Goal: Task Accomplishment & Management: Complete application form

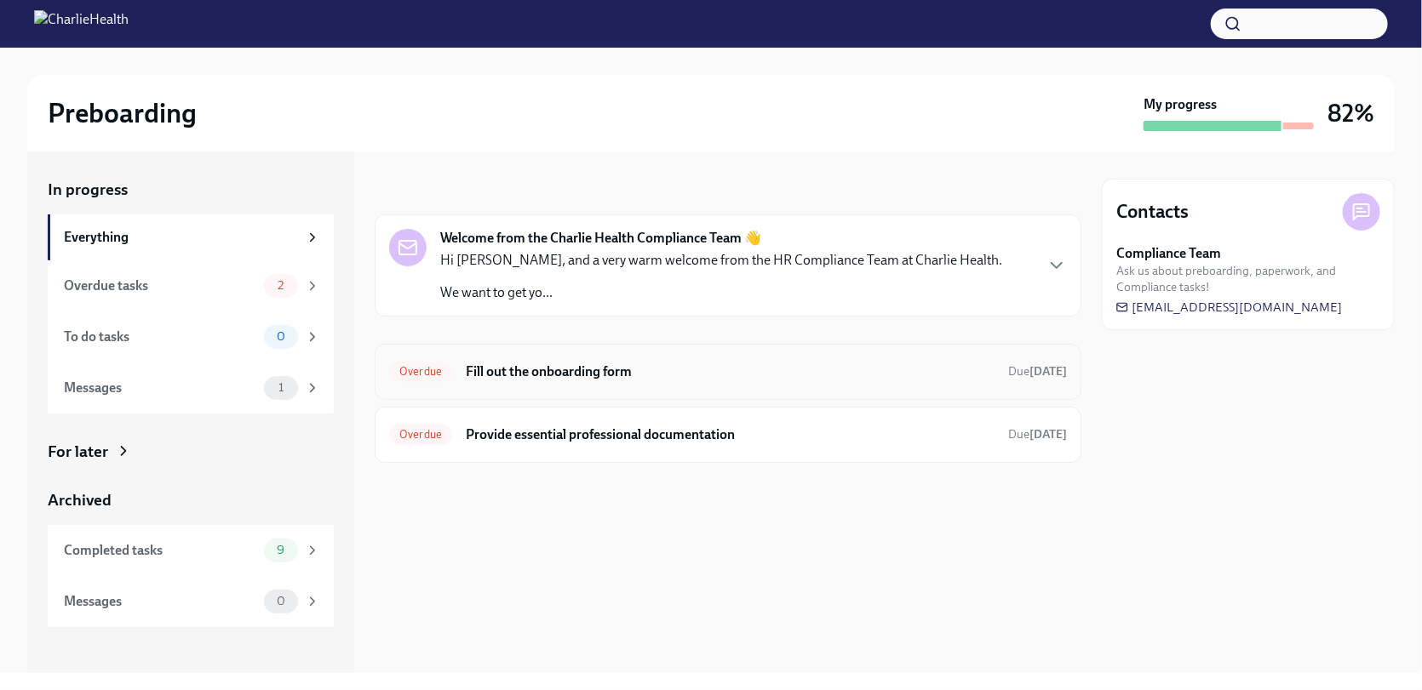
click at [650, 380] on h6 "Fill out the onboarding form" at bounding box center [730, 372] width 529 height 19
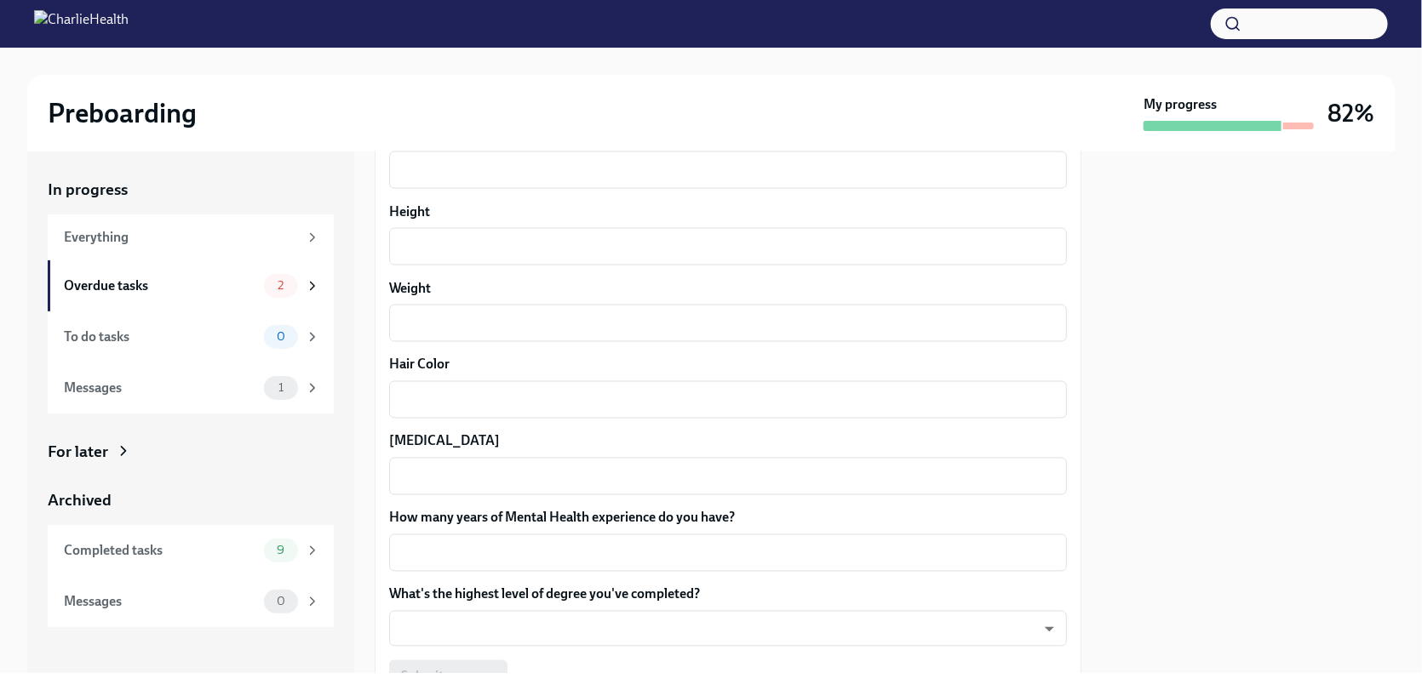
scroll to position [1247, 0]
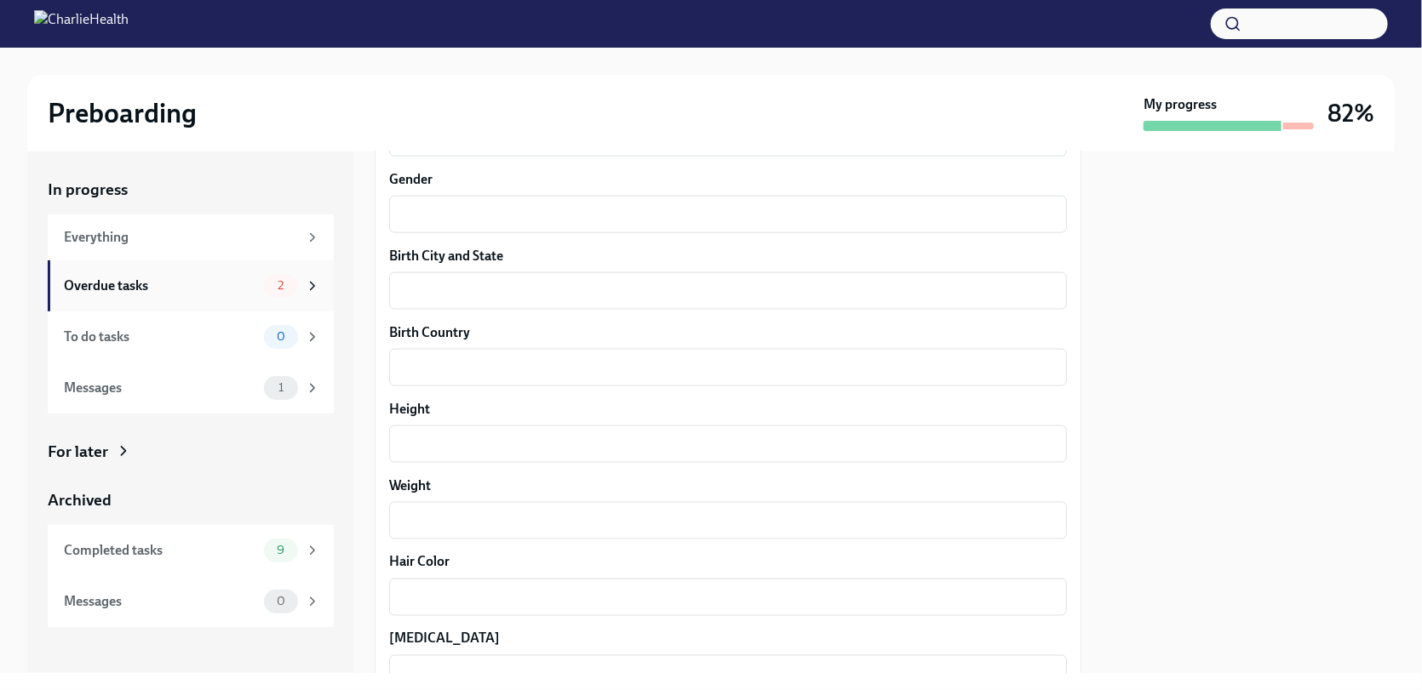
click at [226, 289] on div "Overdue tasks" at bounding box center [160, 286] width 193 height 19
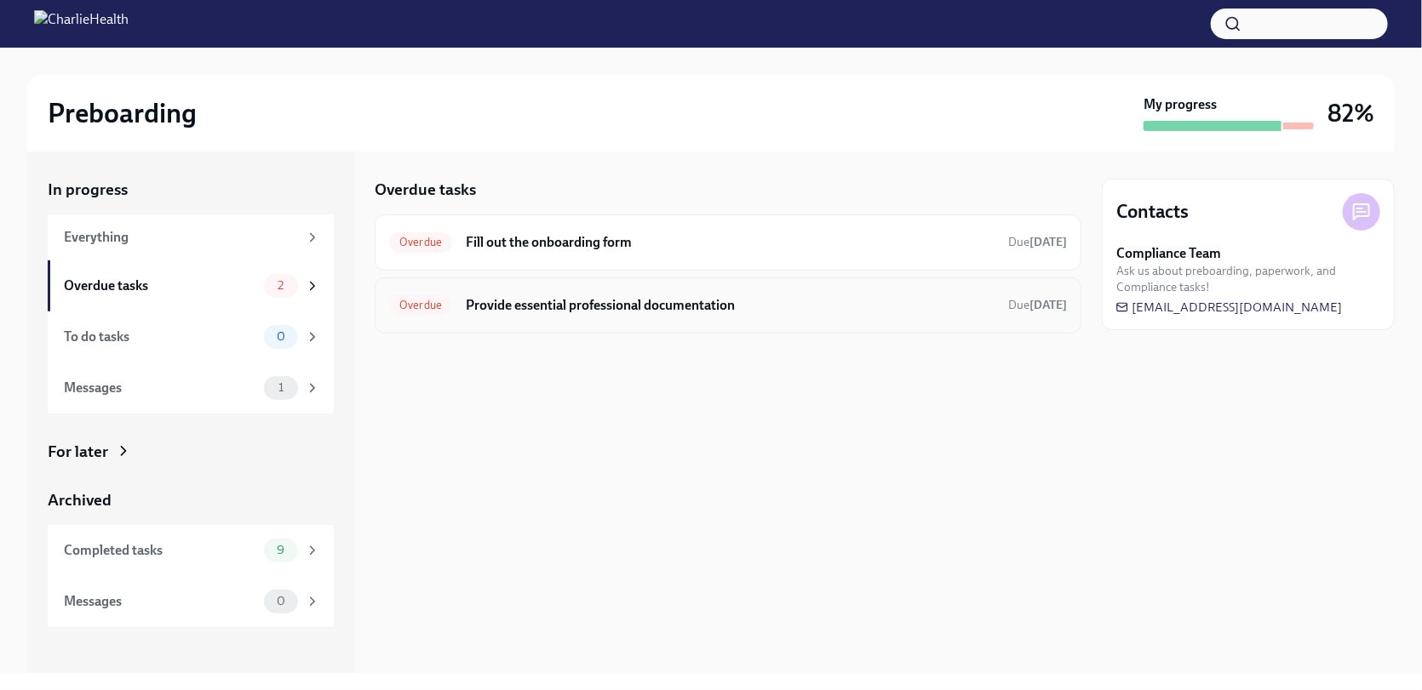
click at [610, 300] on h6 "Provide essential professional documentation" at bounding box center [730, 305] width 529 height 19
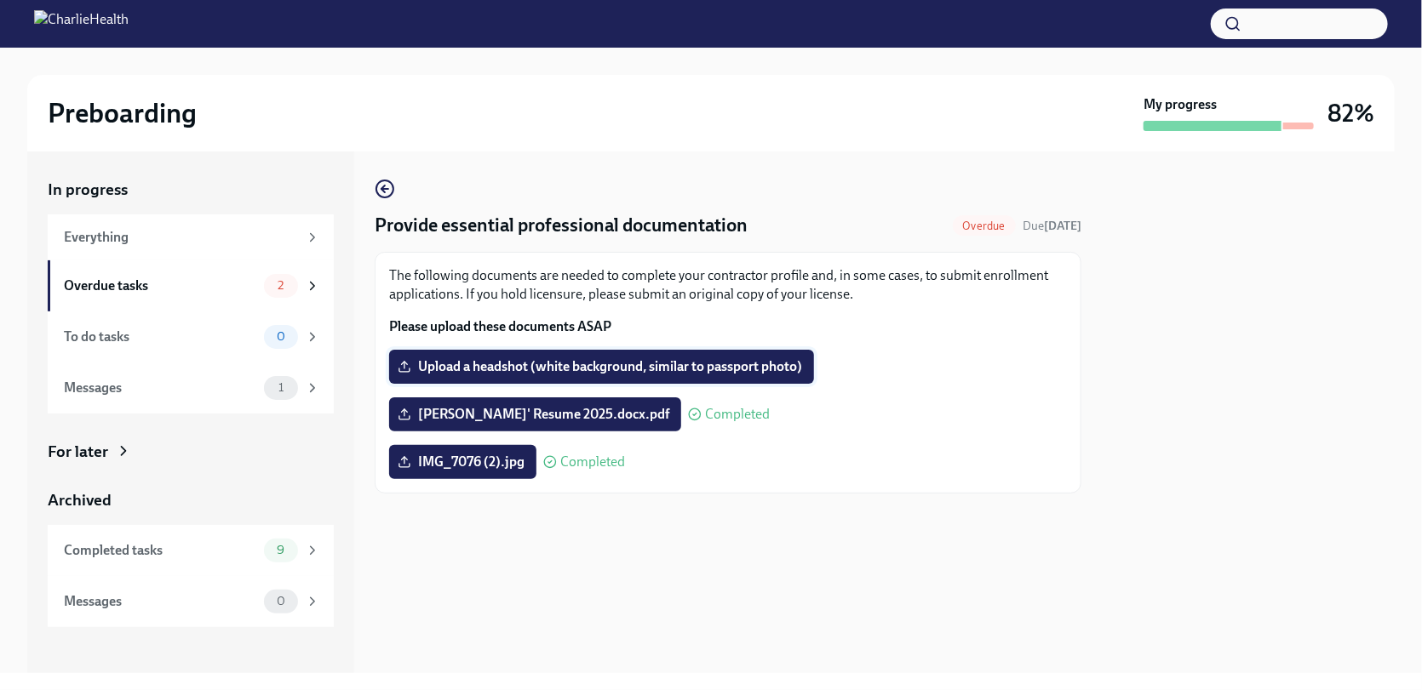
click at [586, 366] on span "Upload a headshot (white background, similar to passport photo)" at bounding box center [601, 366] width 401 height 17
click at [0, 0] on input "Upload a headshot (white background, similar to passport photo)" at bounding box center [0, 0] width 0 height 0
click at [539, 370] on span "Upload a headshot (white background, similar to passport photo)" at bounding box center [601, 366] width 401 height 17
click at [0, 0] on input "Upload a headshot (white background, similar to passport photo)" at bounding box center [0, 0] width 0 height 0
click at [567, 357] on label "Upload a headshot (white background, similar to passport photo)" at bounding box center [601, 367] width 425 height 34
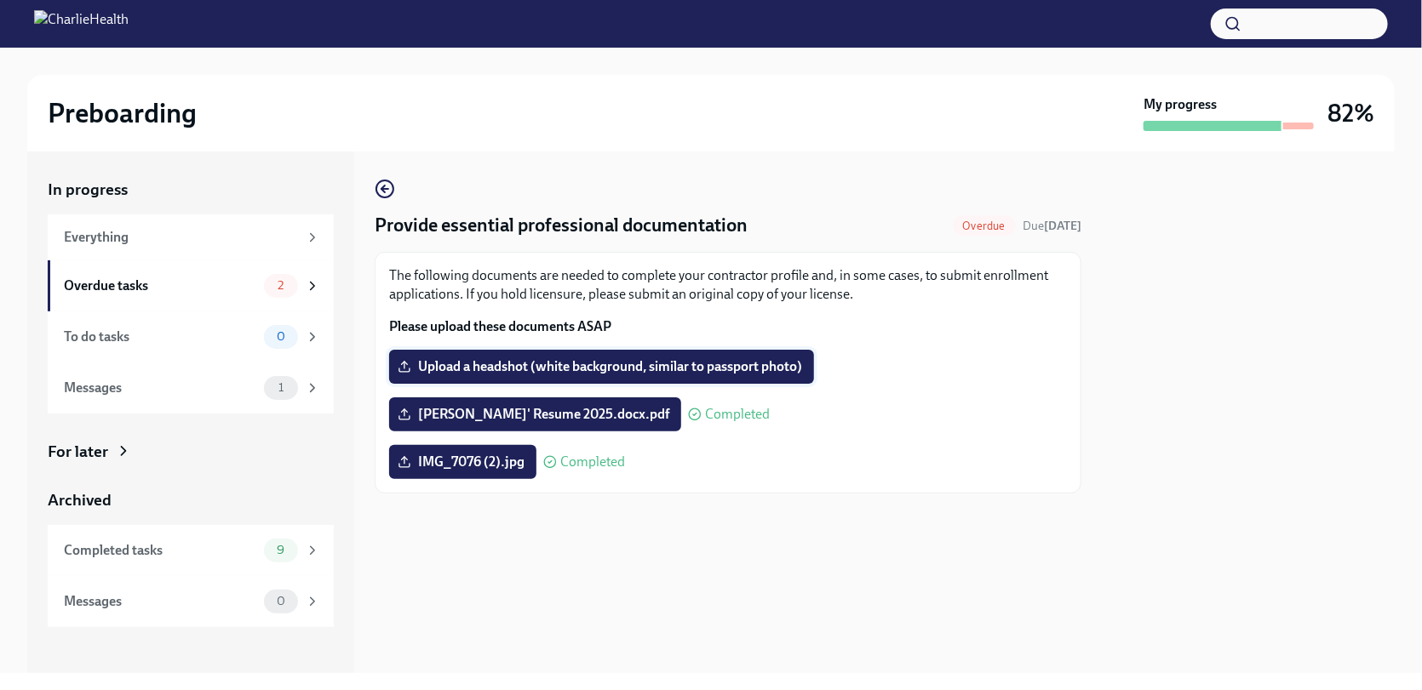
click at [0, 0] on input "Upload a headshot (white background, similar to passport photo)" at bounding box center [0, 0] width 0 height 0
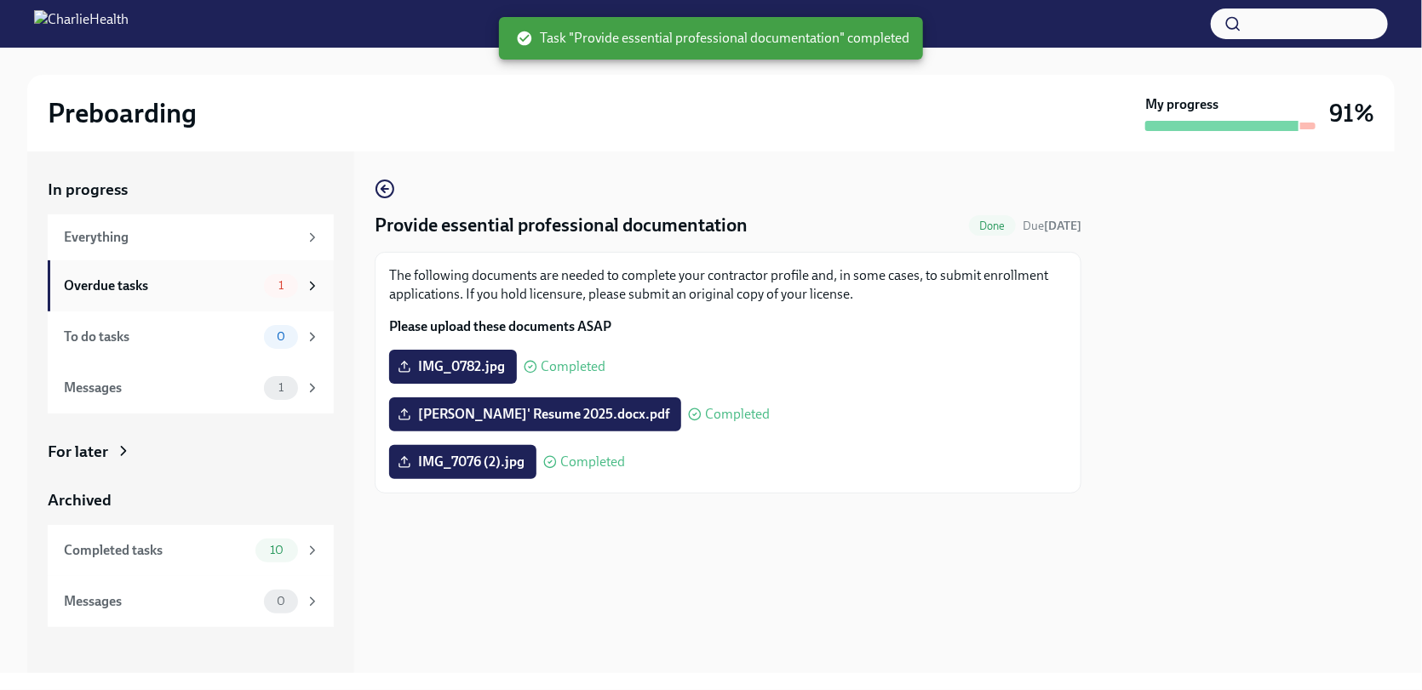
click at [221, 284] on div "Overdue tasks" at bounding box center [160, 286] width 193 height 19
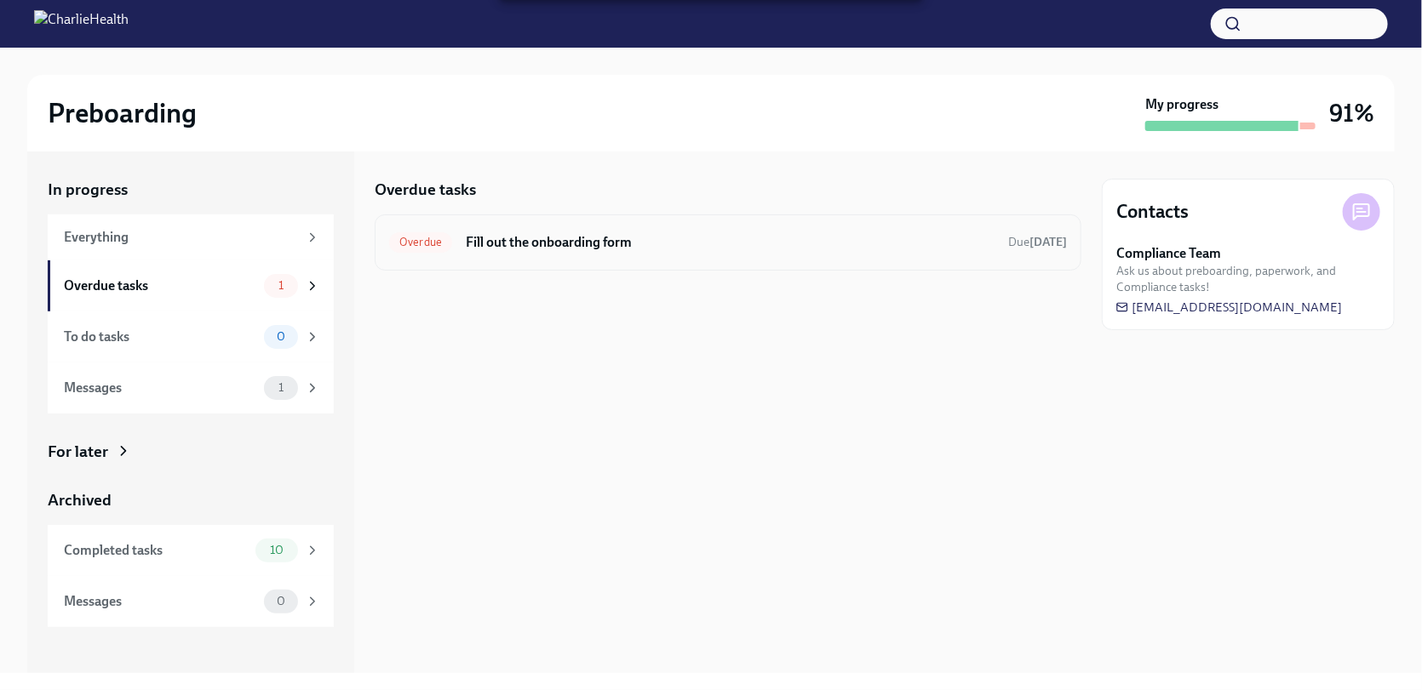
click at [678, 240] on h6 "Fill out the onboarding form" at bounding box center [730, 242] width 529 height 19
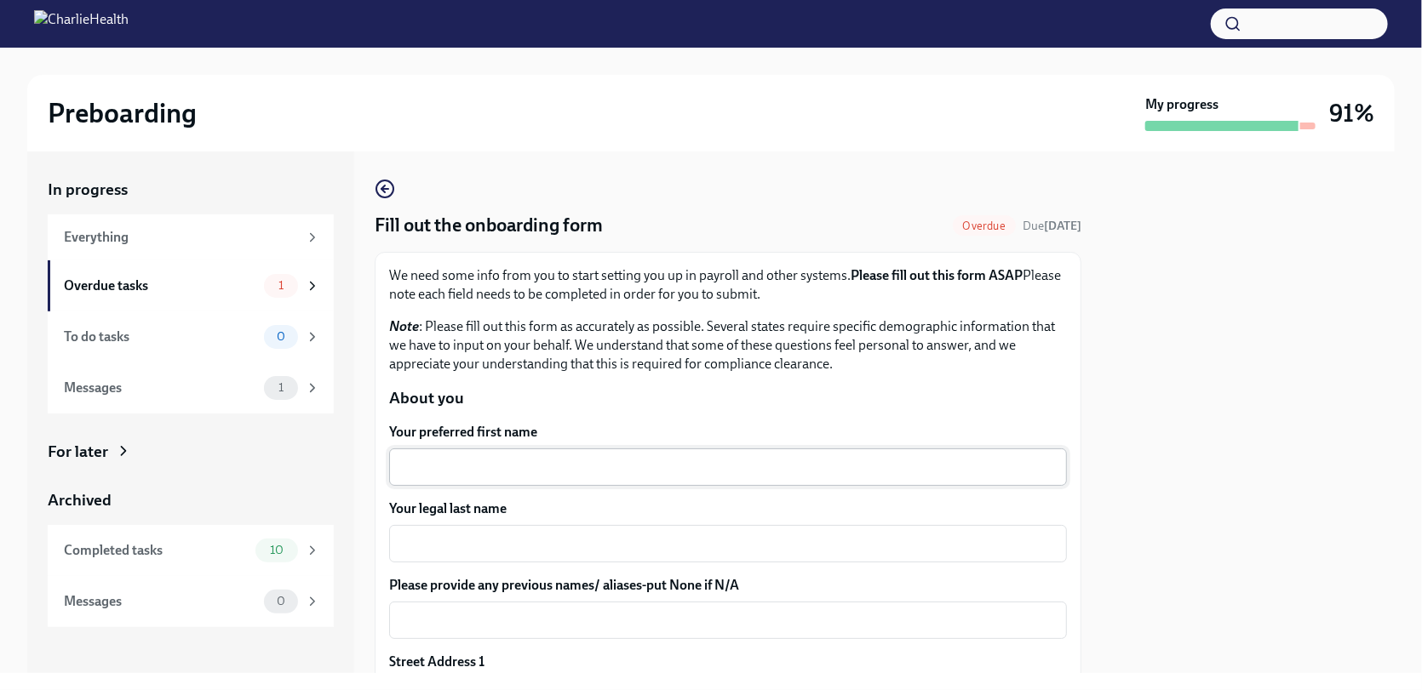
click at [522, 451] on div "x ​" at bounding box center [728, 467] width 678 height 37
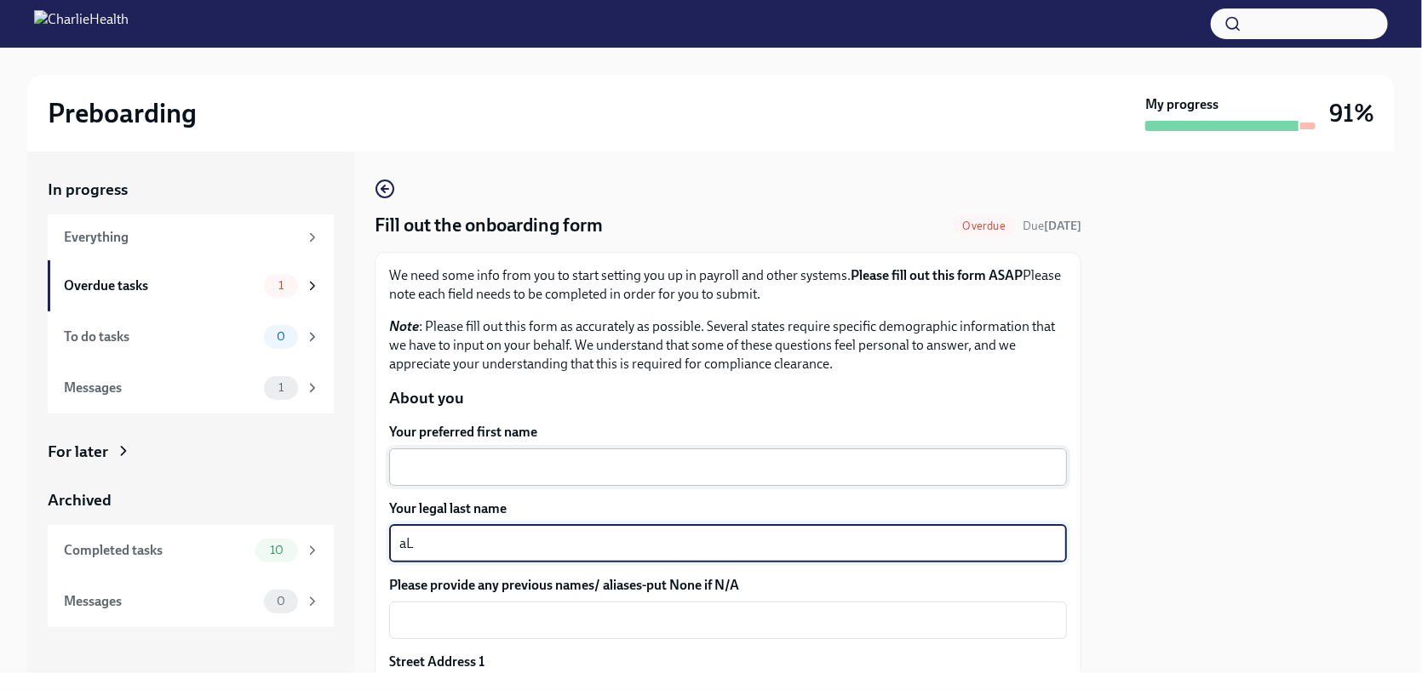
type textarea "a"
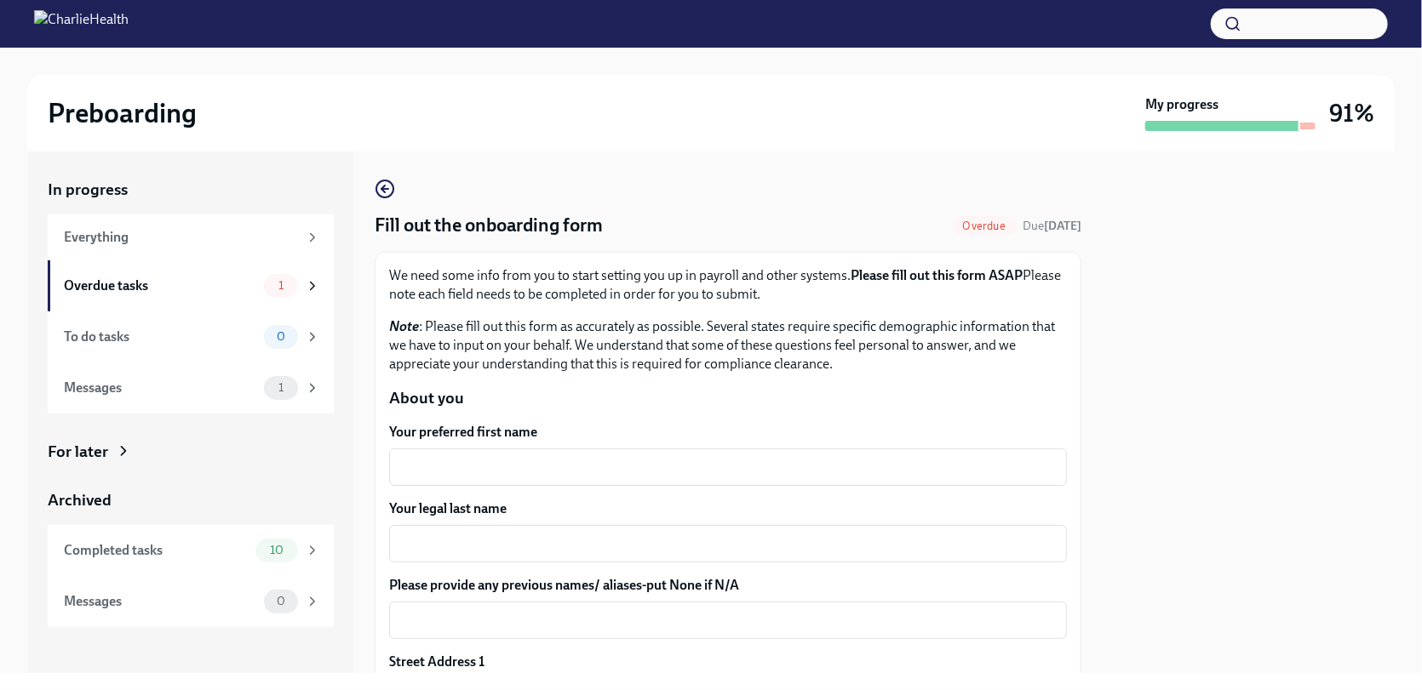
click at [1140, 447] on div at bounding box center [1248, 413] width 293 height 522
click at [554, 463] on textarea "Your preferred first name" at bounding box center [727, 467] width 657 height 20
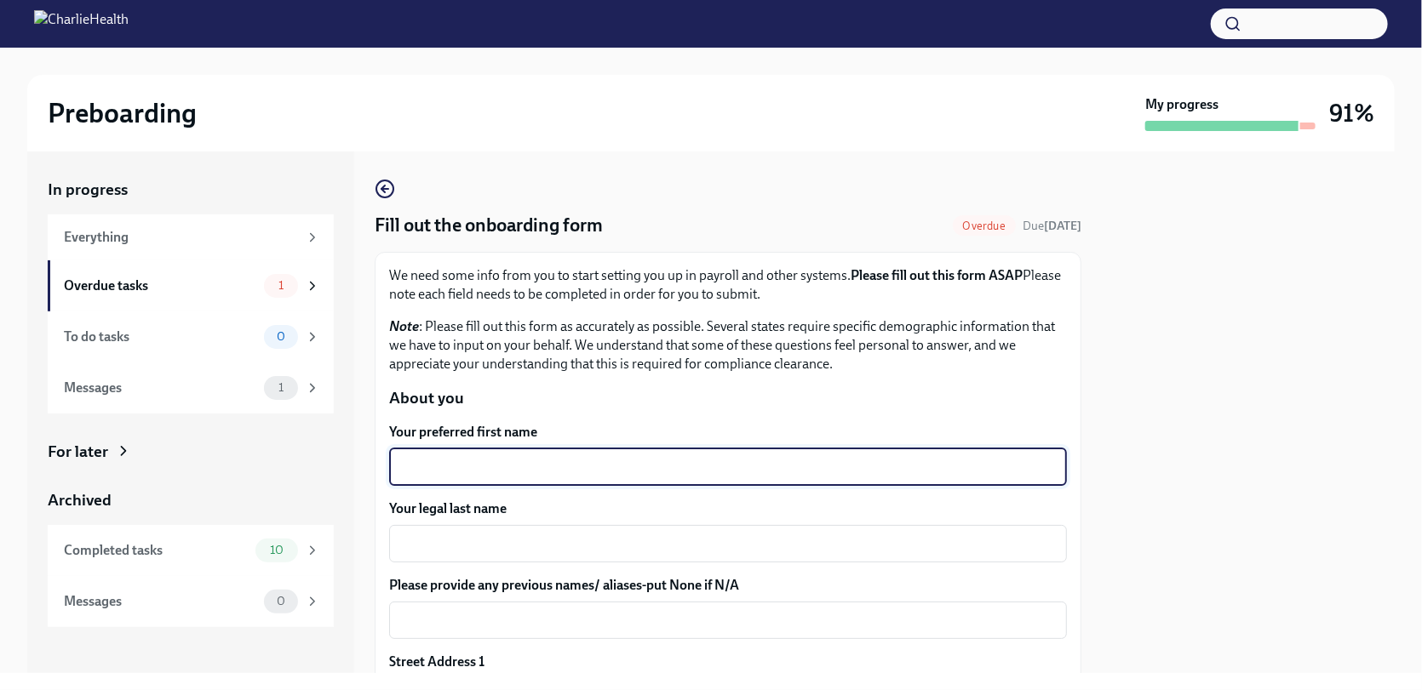
type textarea "a"
type textarea "[PERSON_NAME]"
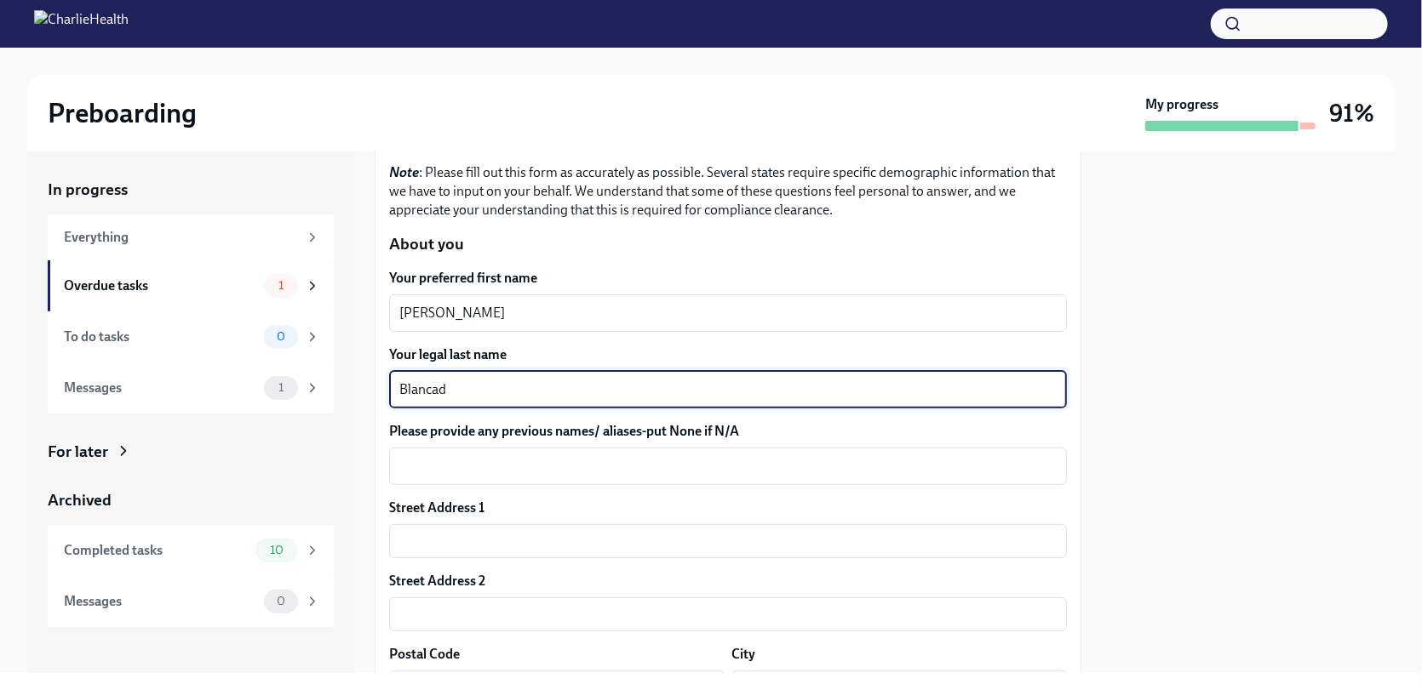
scroll to position [255, 0]
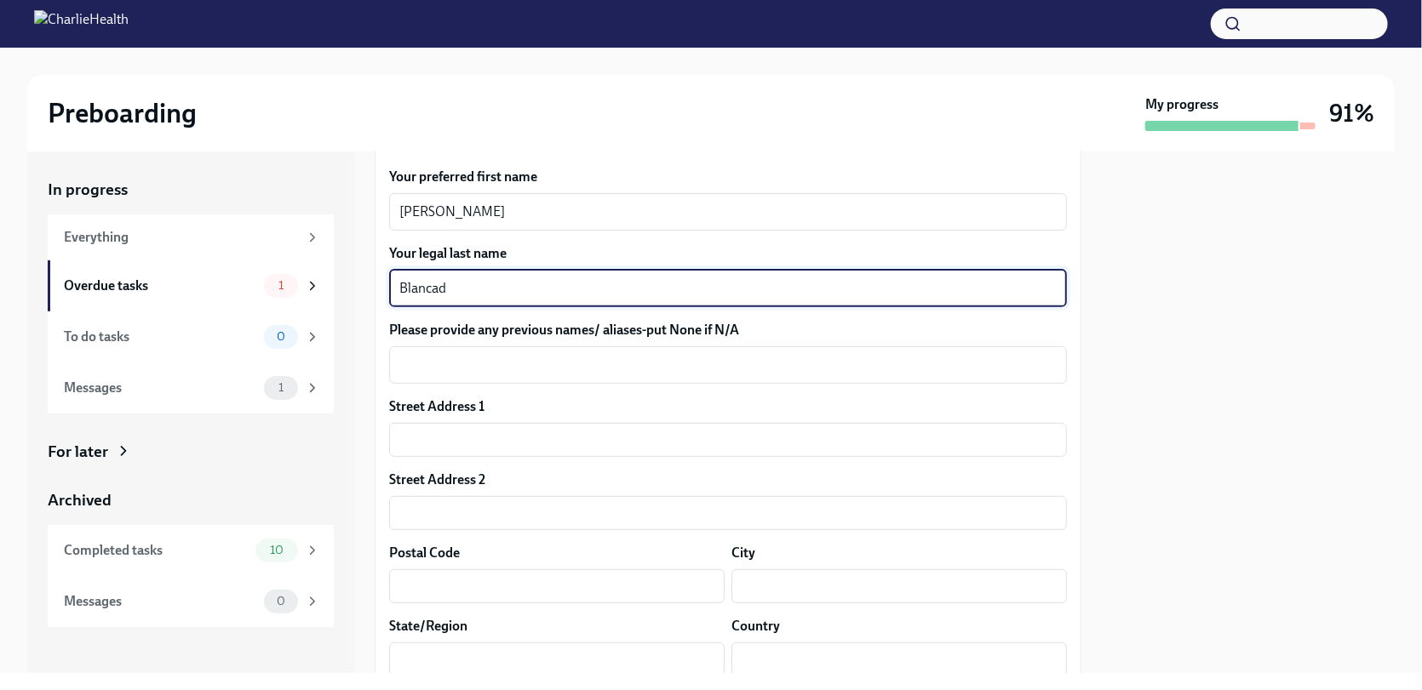
click at [500, 291] on textarea "Blancad" at bounding box center [727, 288] width 657 height 20
type textarea "[PERSON_NAME]"
click at [500, 370] on textarea "Please provide any previous names/ aliases-put None if N/A" at bounding box center [727, 365] width 657 height 20
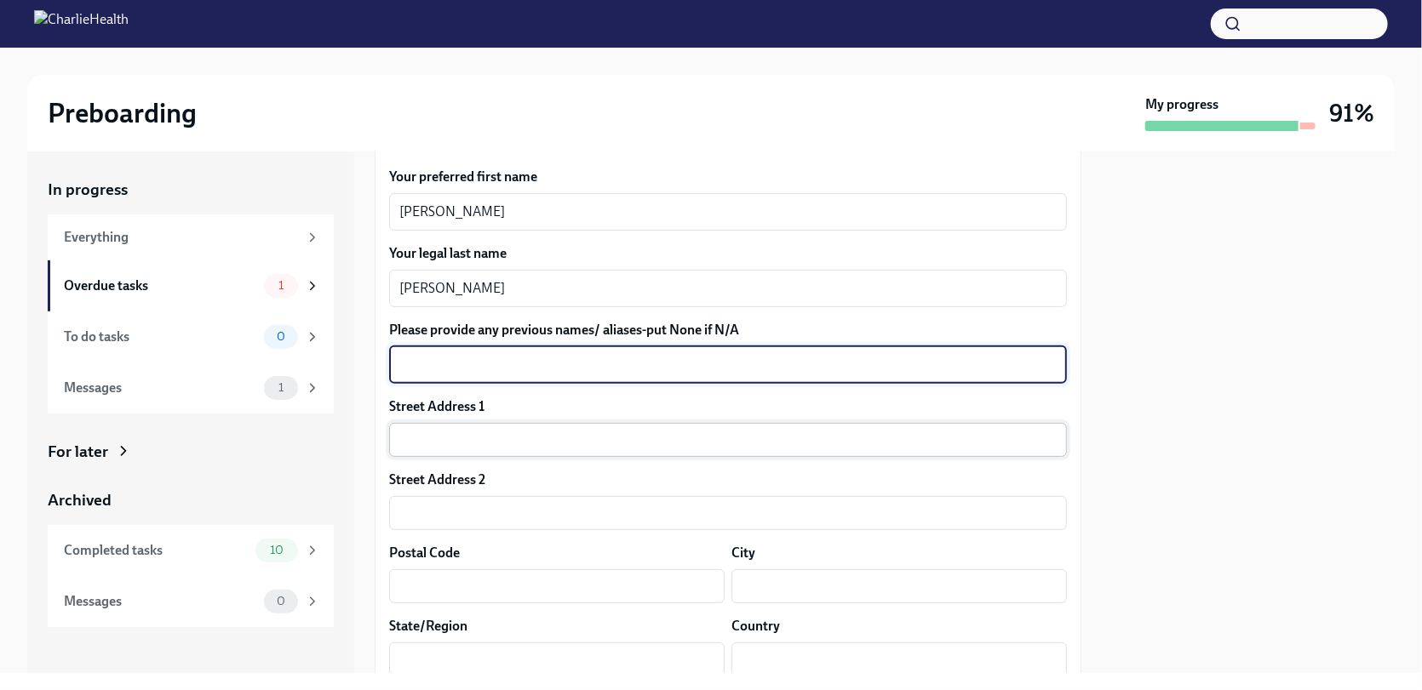
click at [491, 426] on input "text" at bounding box center [728, 440] width 678 height 34
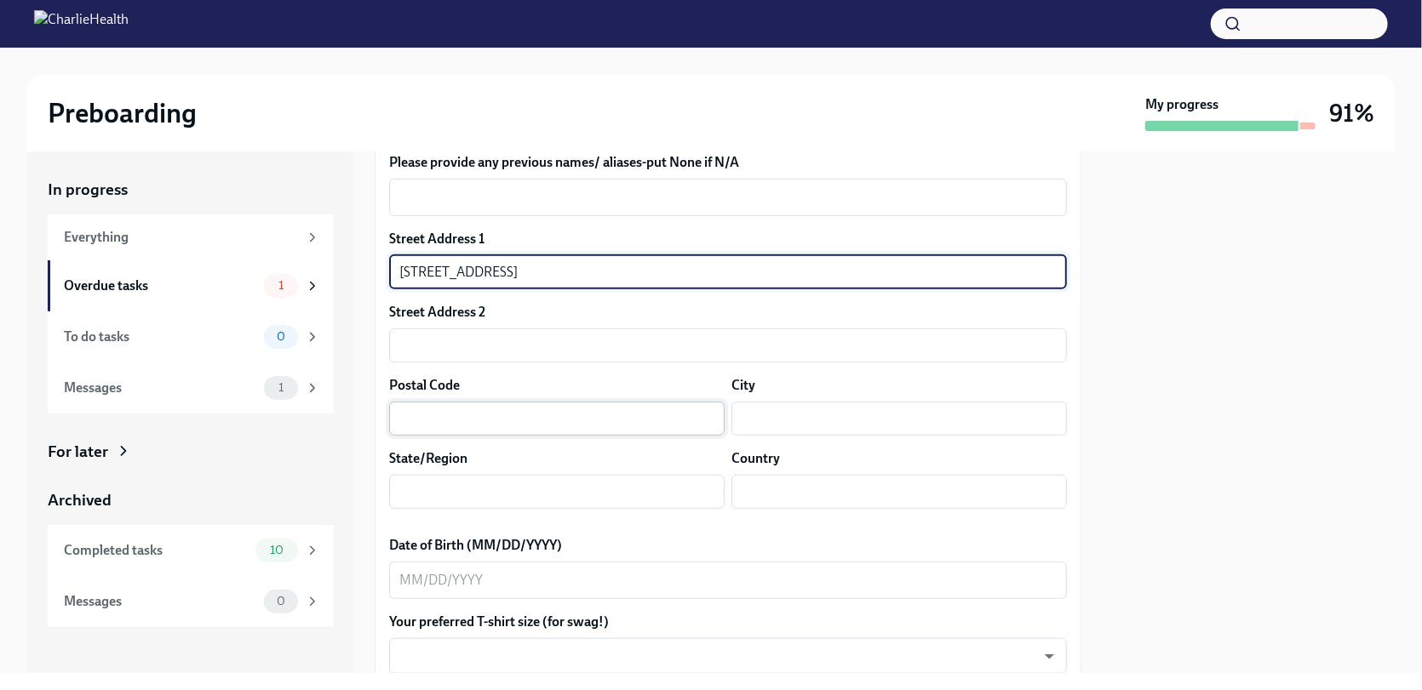
scroll to position [426, 0]
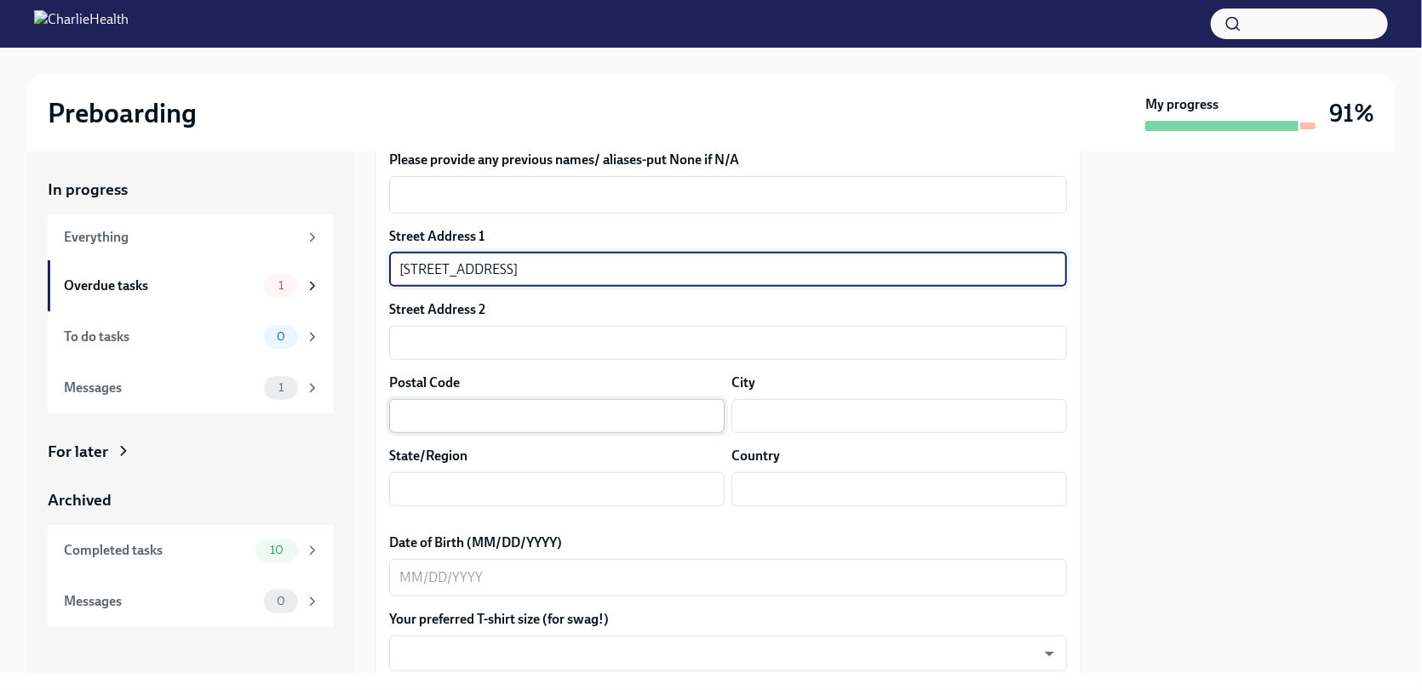
type input "[STREET_ADDRESS]"
click at [484, 411] on input "text" at bounding box center [556, 416] width 335 height 34
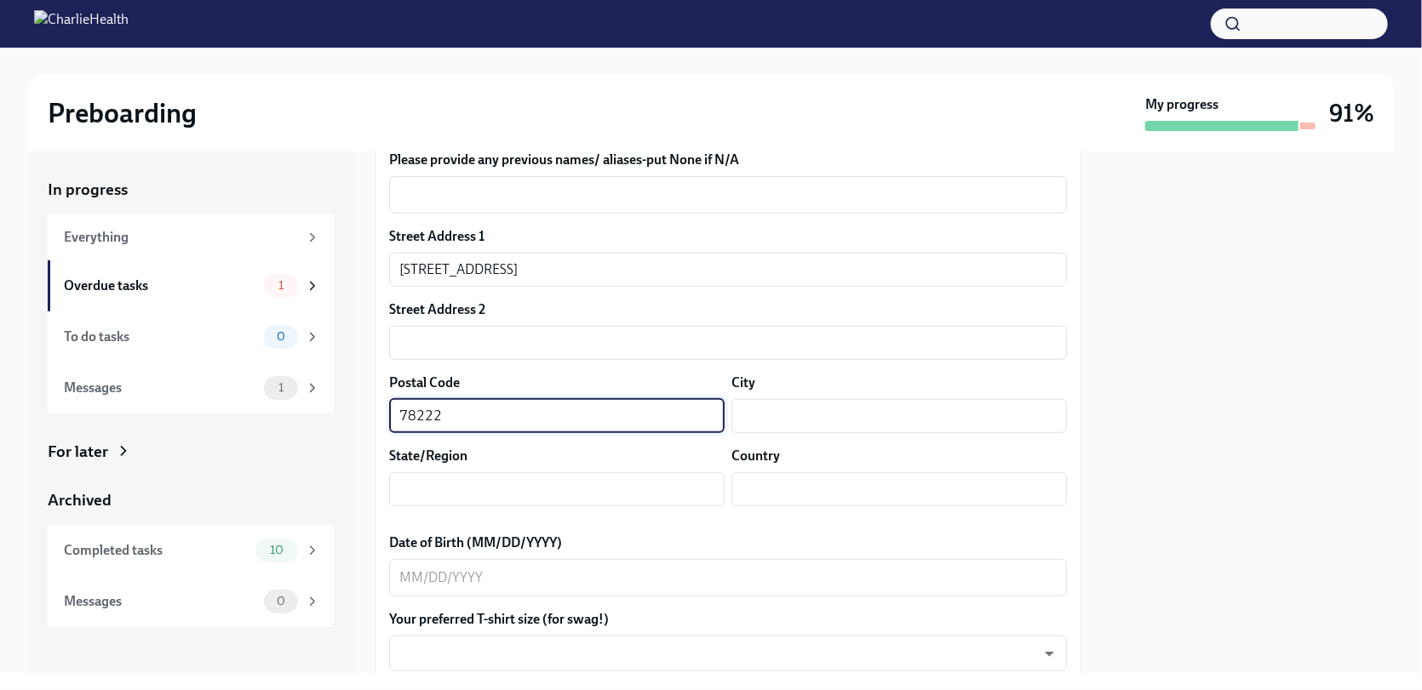
type input "78222"
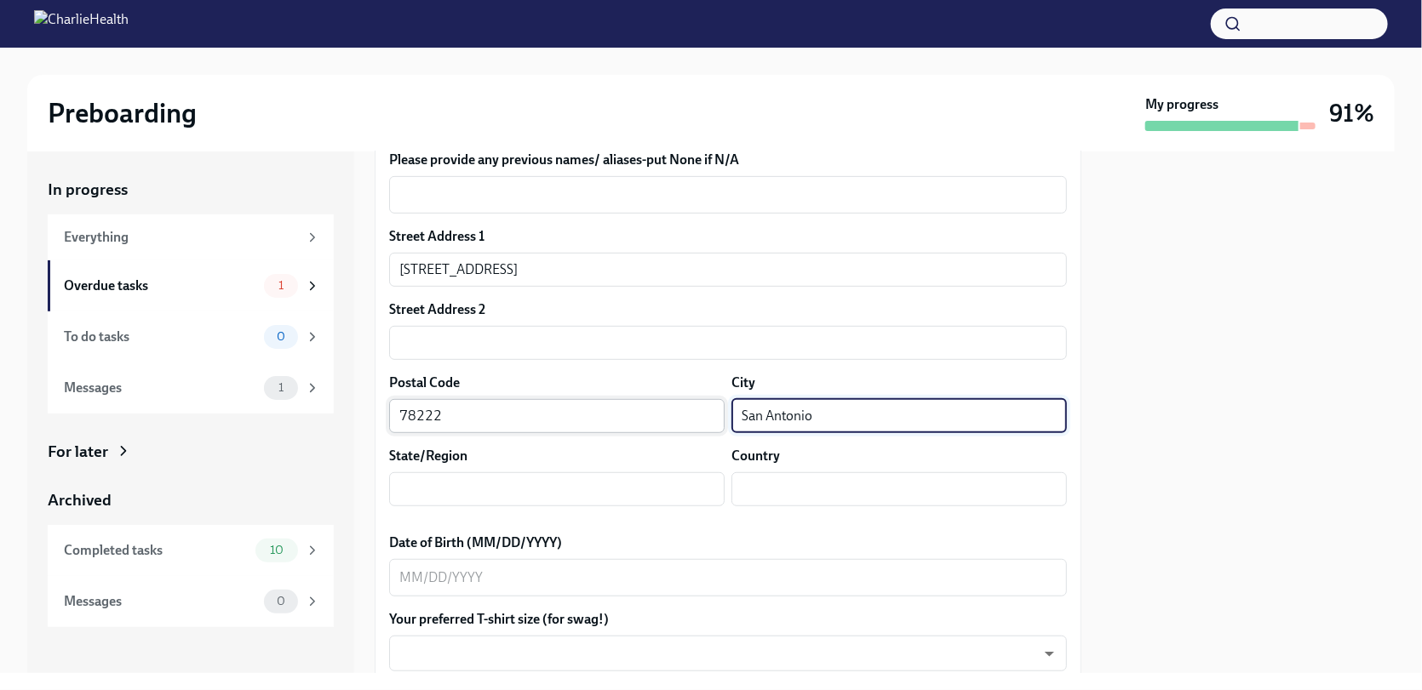
type input "San Antonio"
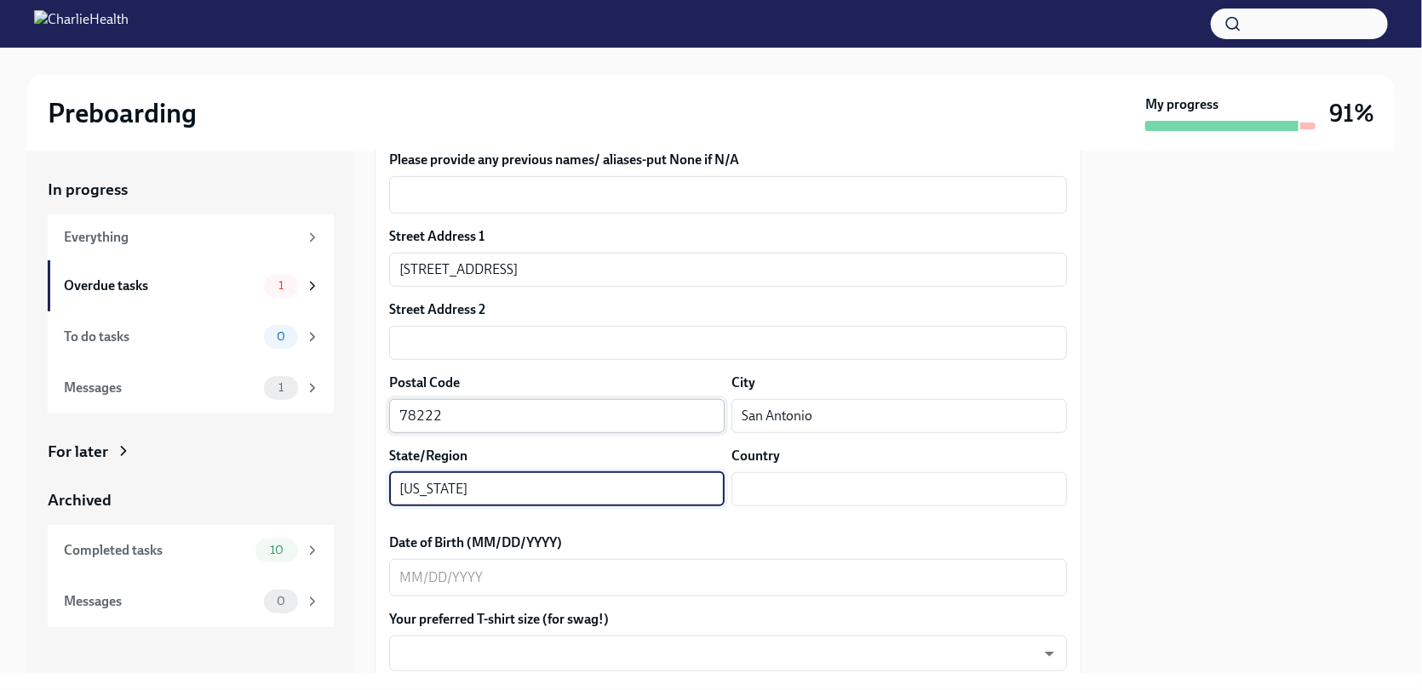
type input "[US_STATE]"
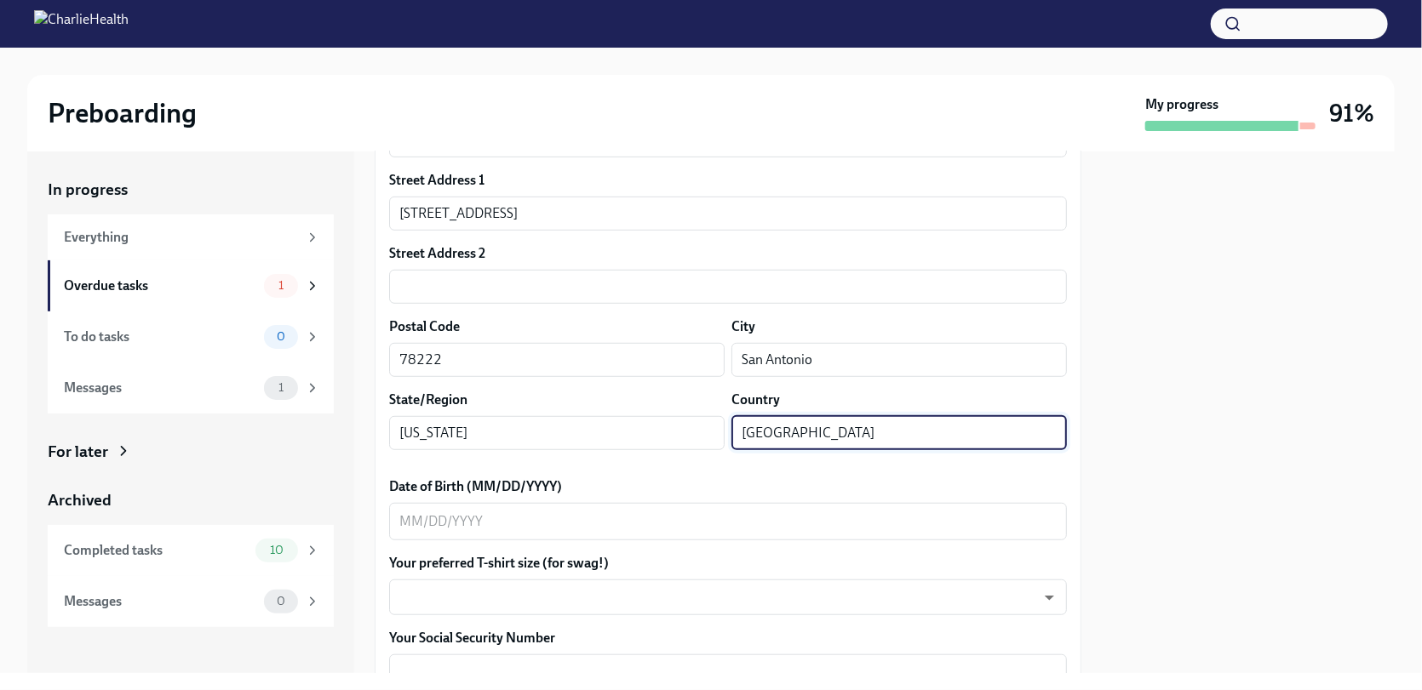
scroll to position [596, 0]
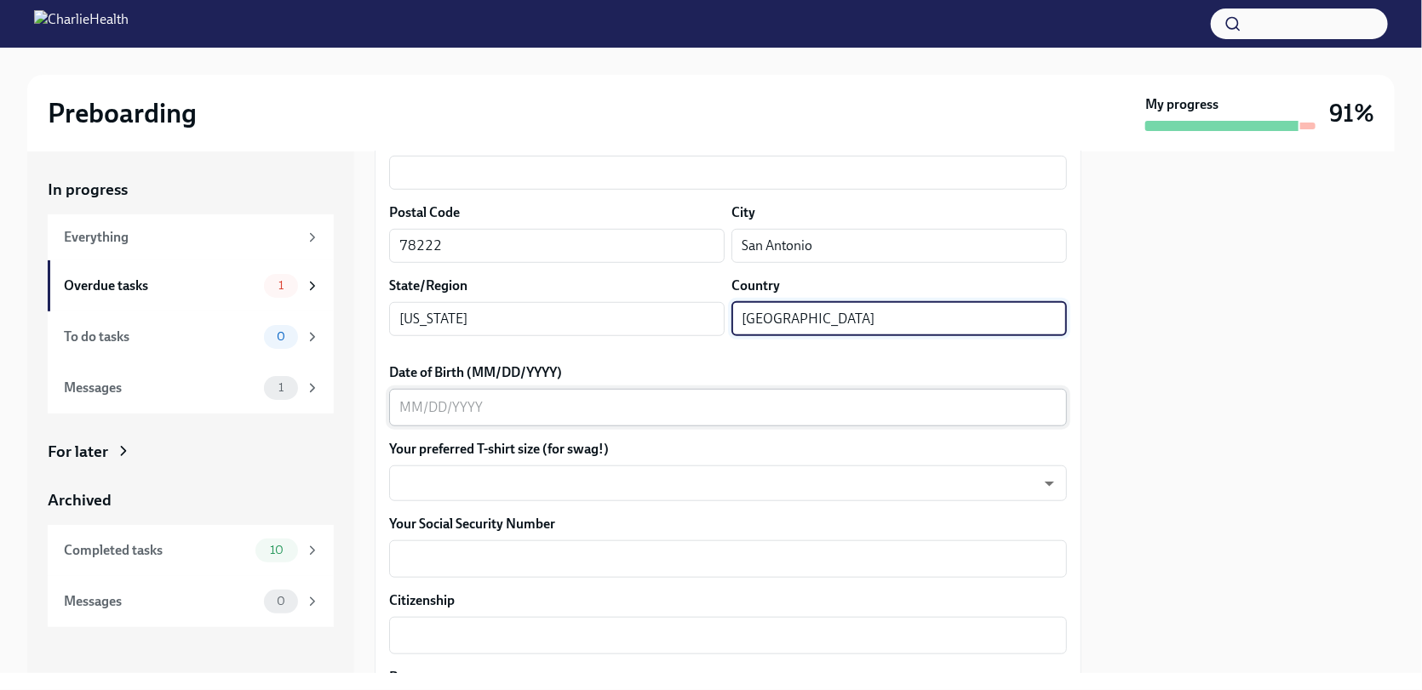
type input "[GEOGRAPHIC_DATA]"
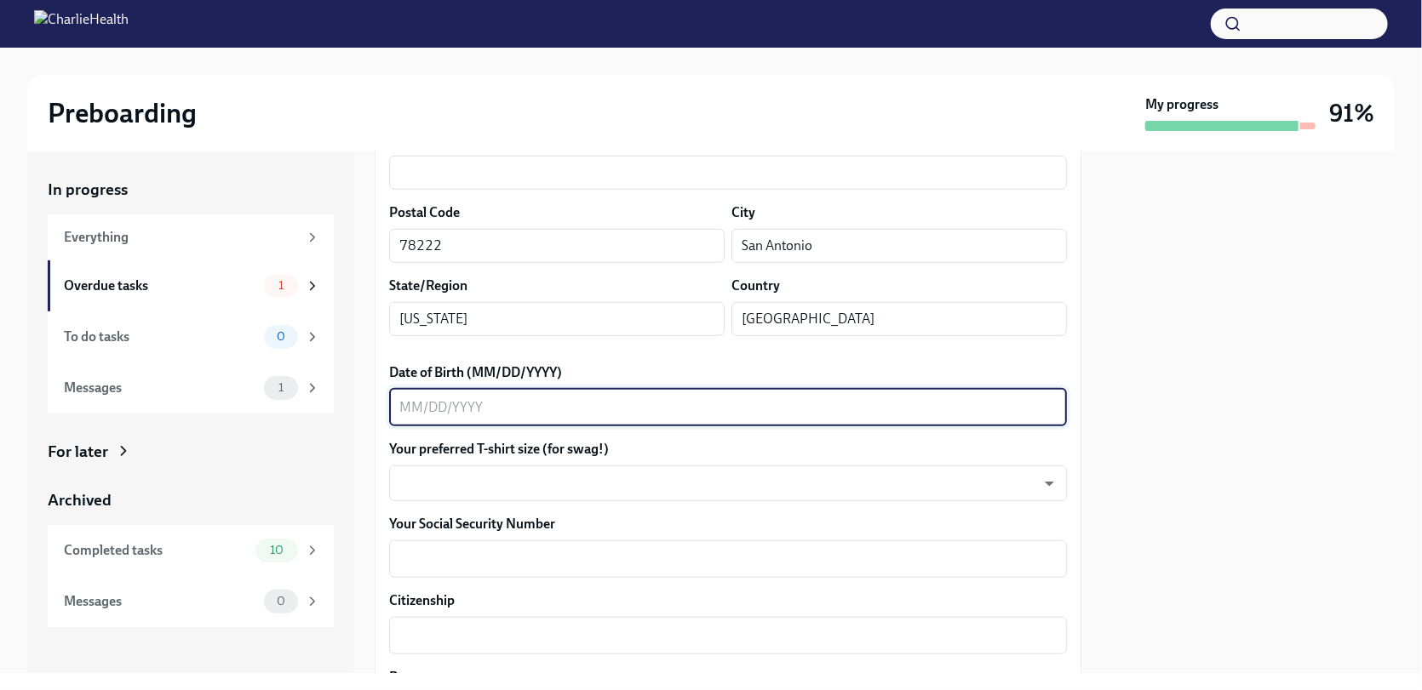
click at [404, 399] on textarea "Date of Birth (MM/DD/YYYY)" at bounding box center [727, 408] width 657 height 20
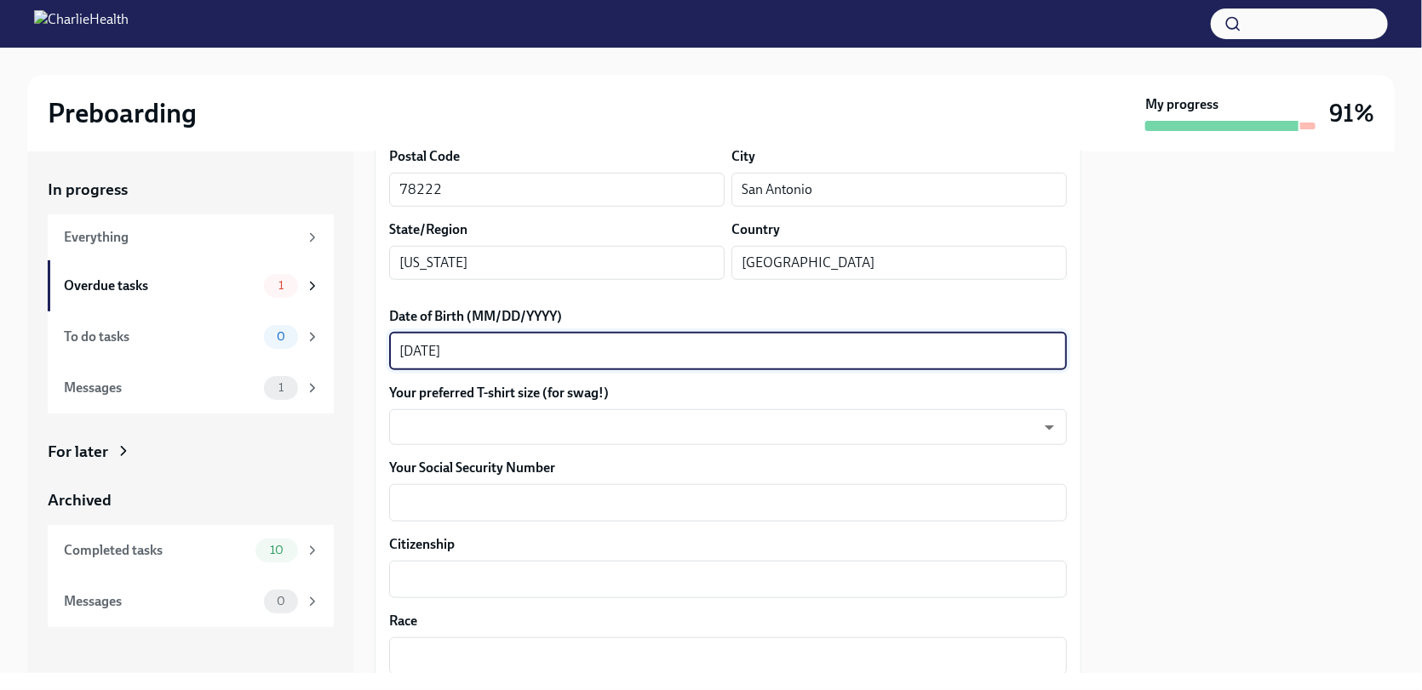
scroll to position [681, 0]
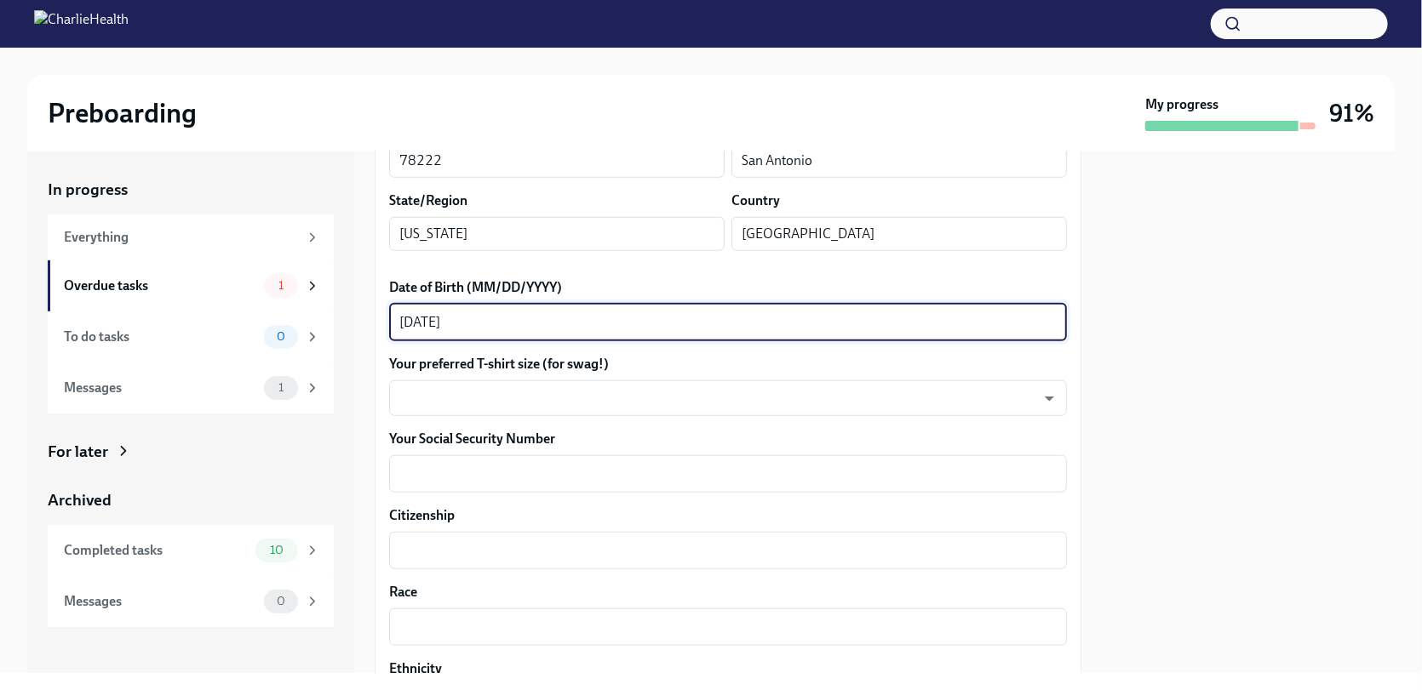
type textarea "[DATE]"
click at [526, 364] on label "Your preferred T-shirt size (for swag!)" at bounding box center [728, 364] width 678 height 19
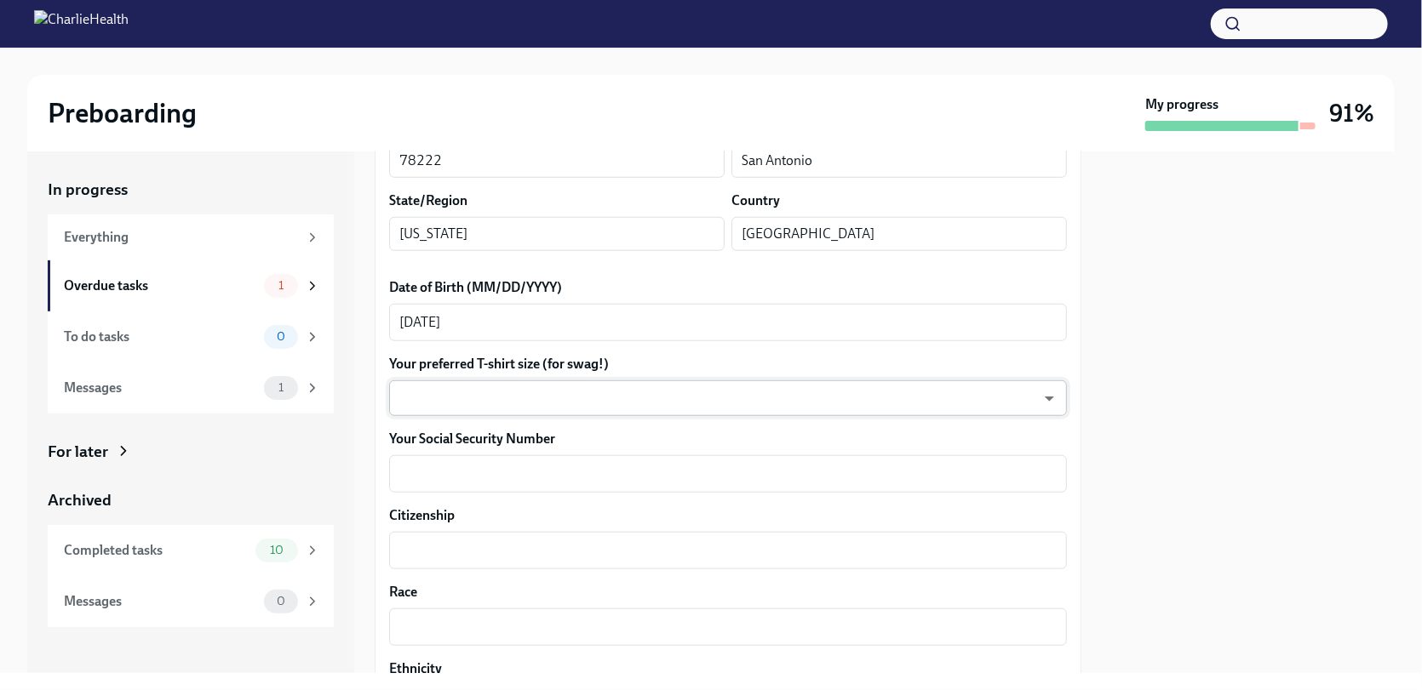
click at [528, 386] on body "Preboarding My progress 91% In progress Everything Overdue tasks 1 To do tasks …" at bounding box center [711, 345] width 1422 height 690
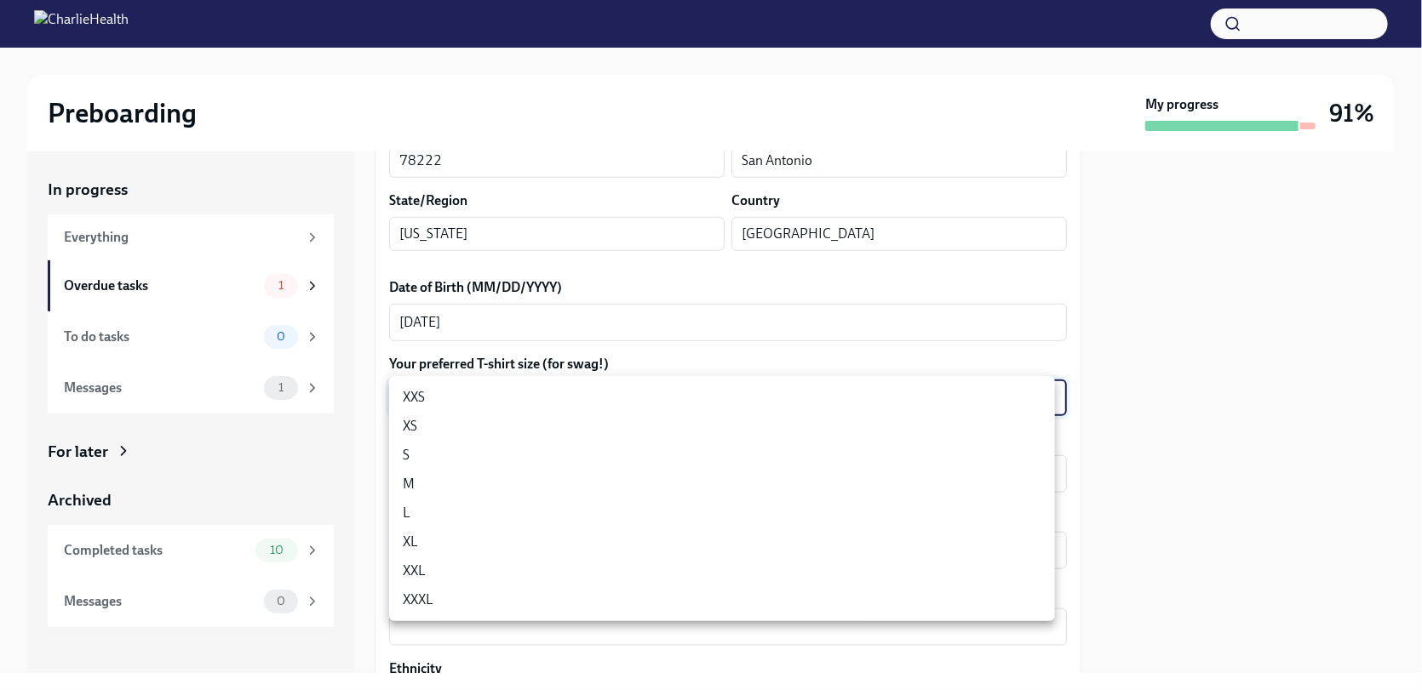
click at [479, 482] on li "M" at bounding box center [722, 484] width 666 height 29
type input "wd3N6mQyWZ"
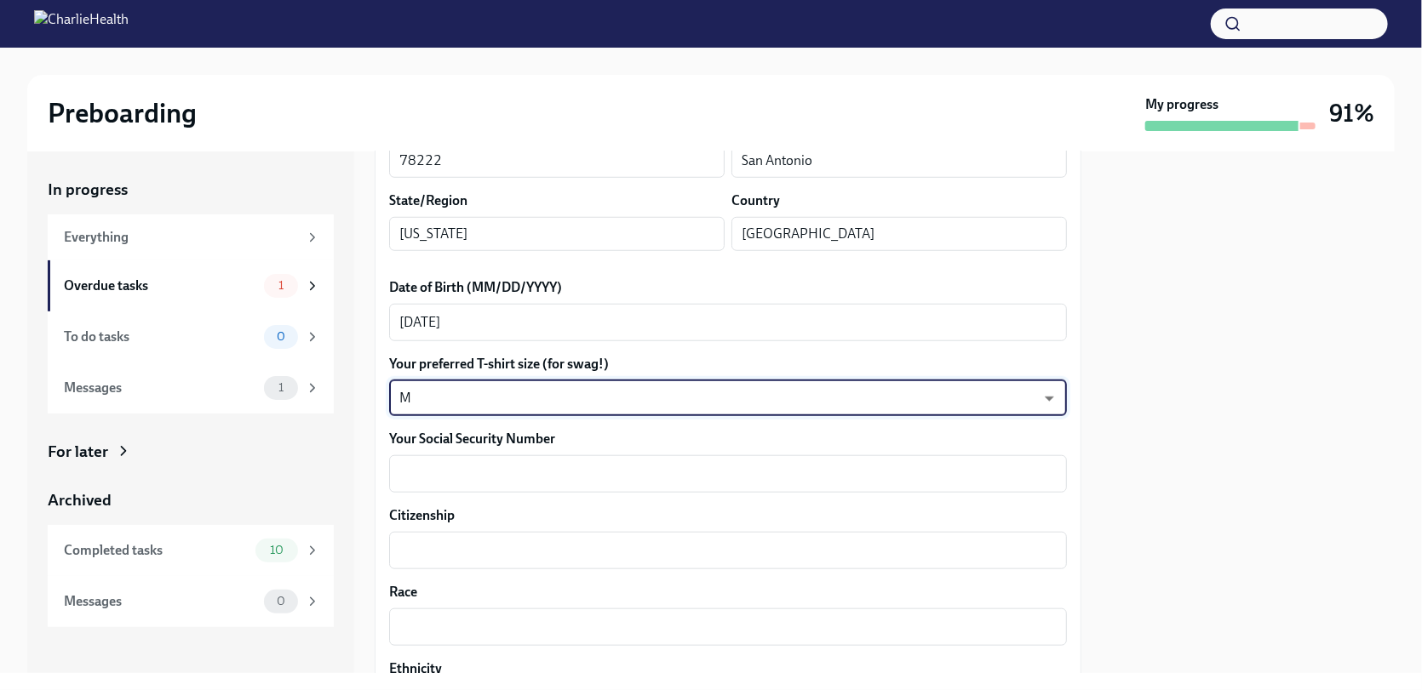
click at [502, 450] on div "Your Social Security Number x ​" at bounding box center [728, 461] width 678 height 63
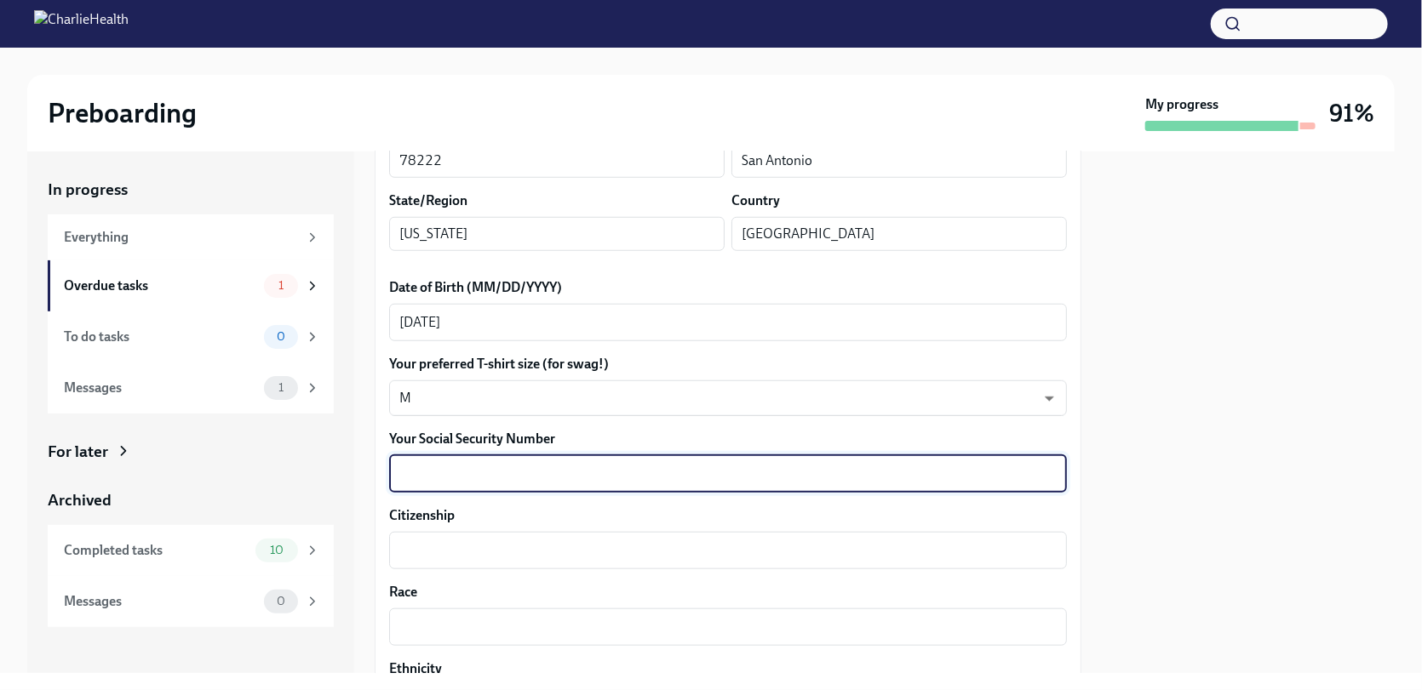
click at [503, 472] on textarea "Your Social Security Number" at bounding box center [727, 474] width 657 height 20
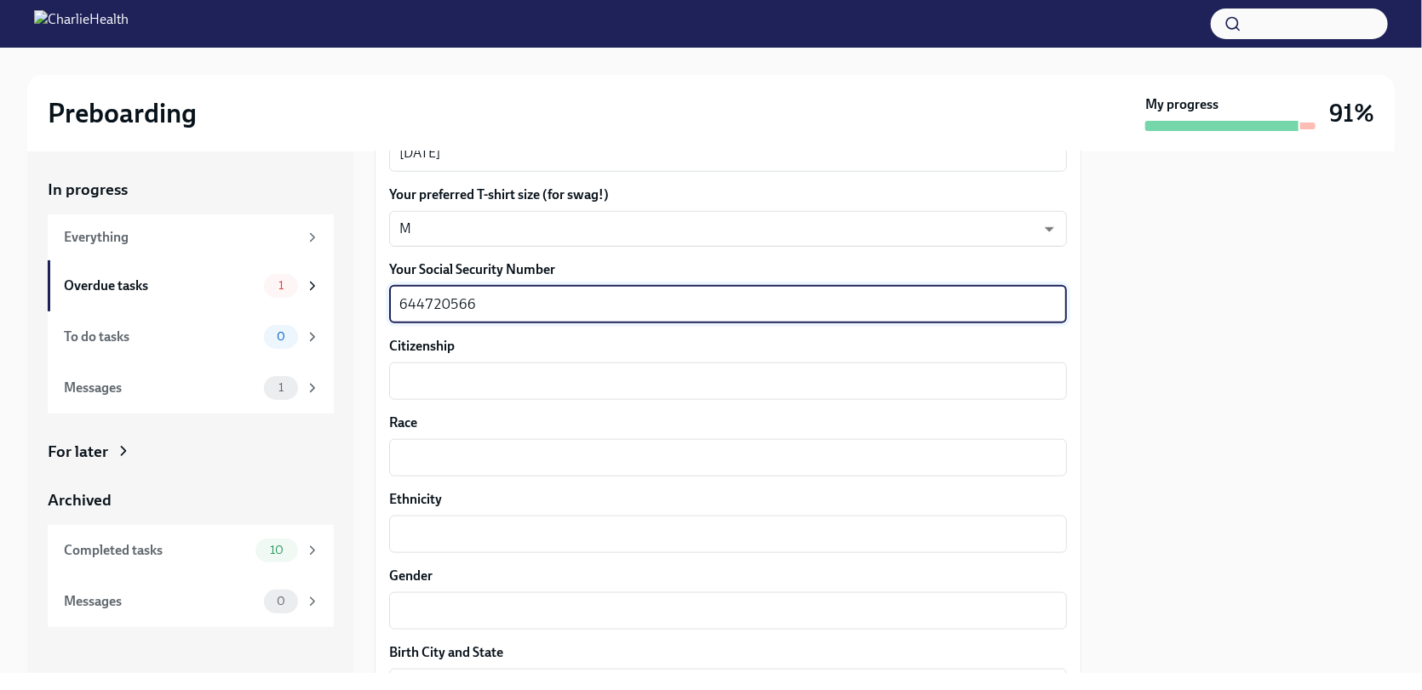
scroll to position [851, 0]
type textarea "644720566"
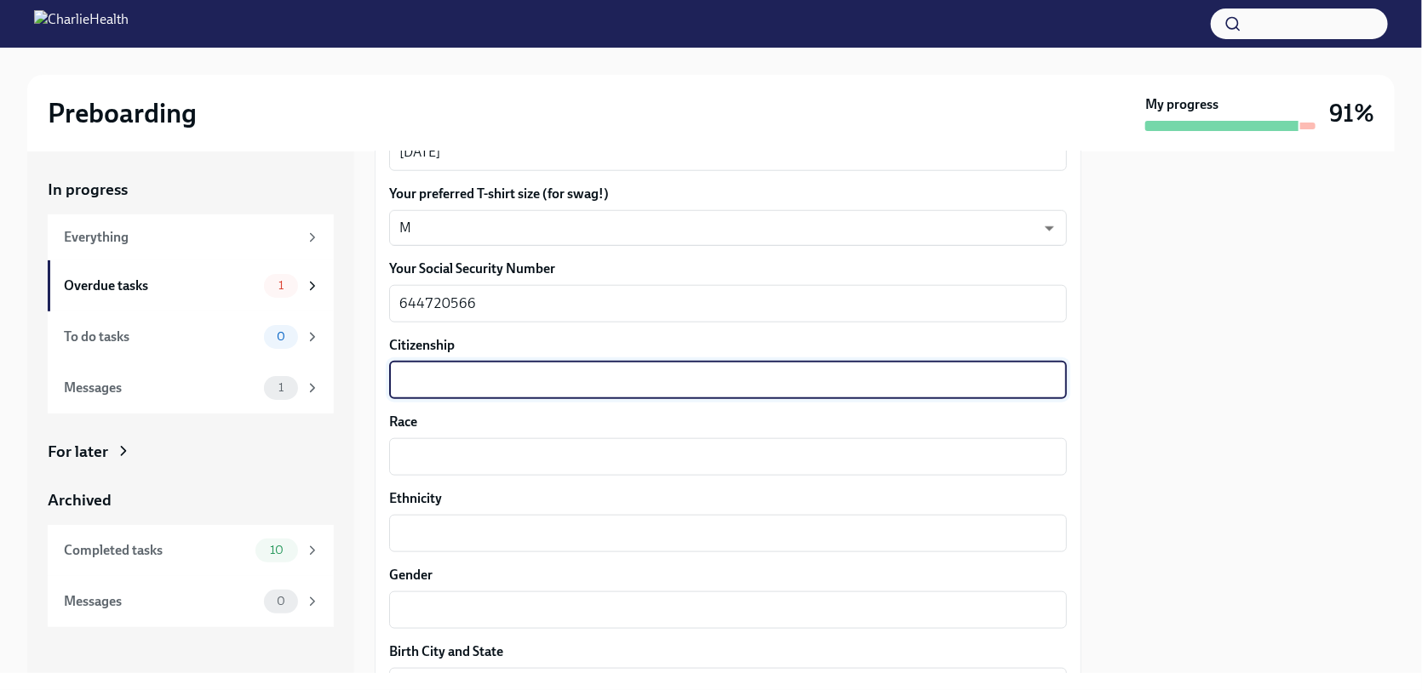
click at [507, 370] on textarea "Citizenship" at bounding box center [727, 380] width 657 height 20
type textarea "u"
type textarea "[GEOGRAPHIC_DATA]"
click at [460, 444] on div "x ​" at bounding box center [728, 456] width 678 height 37
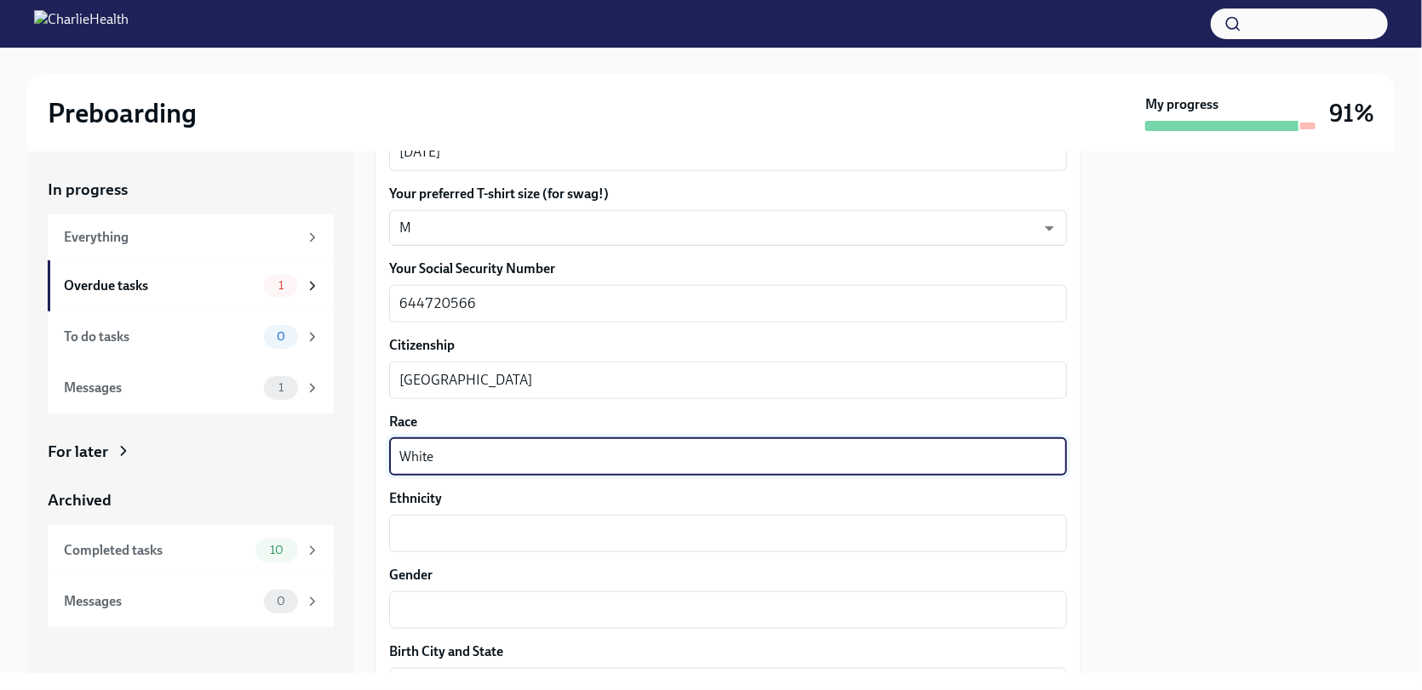
type textarea "White"
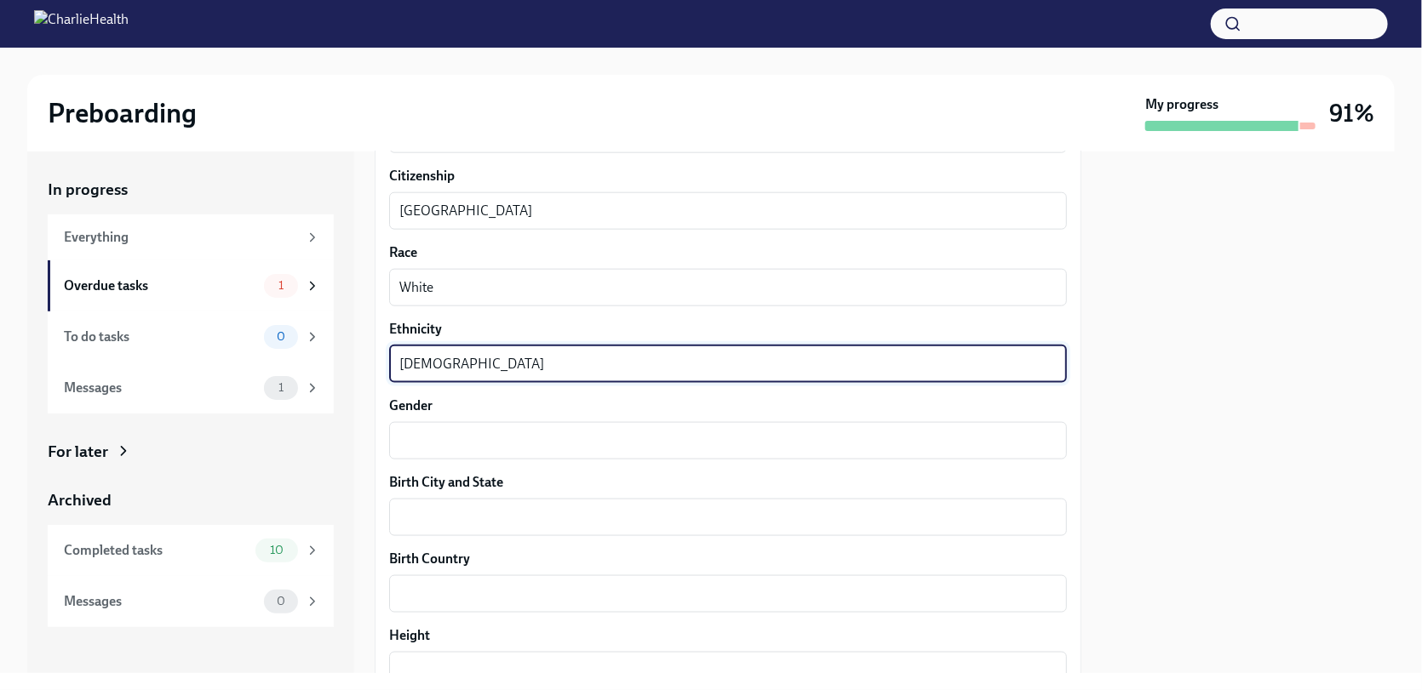
scroll to position [1022, 0]
type textarea "[DEMOGRAPHIC_DATA]"
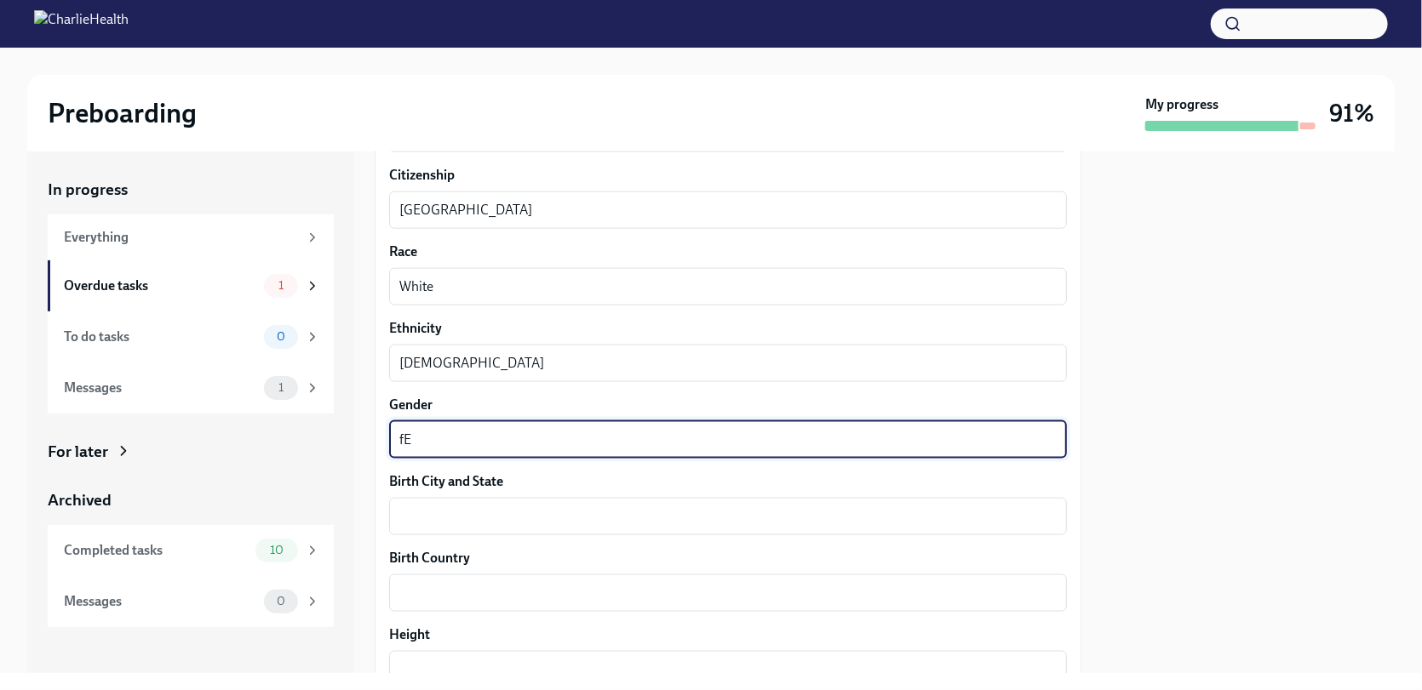
type textarea "f"
type textarea "[DEMOGRAPHIC_DATA]"
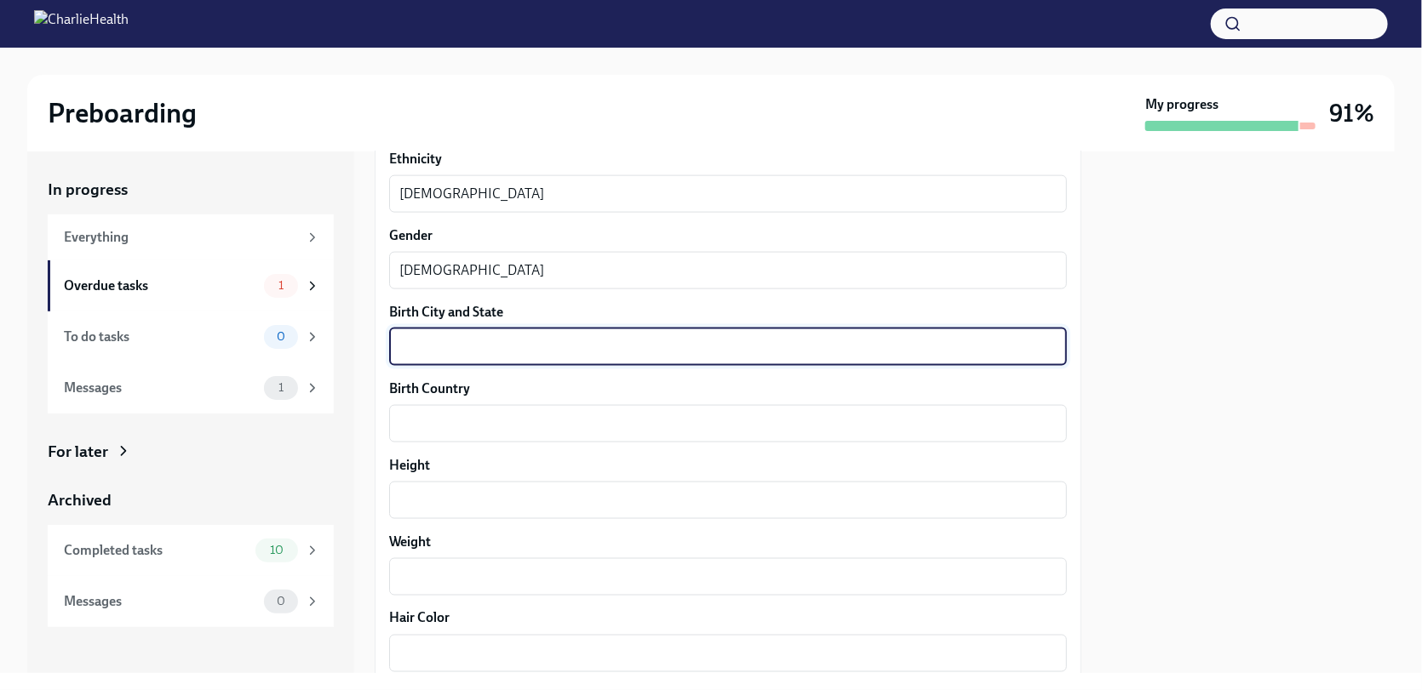
scroll to position [1192, 0]
type textarea "[GEOGRAPHIC_DATA], [US_STATE]"
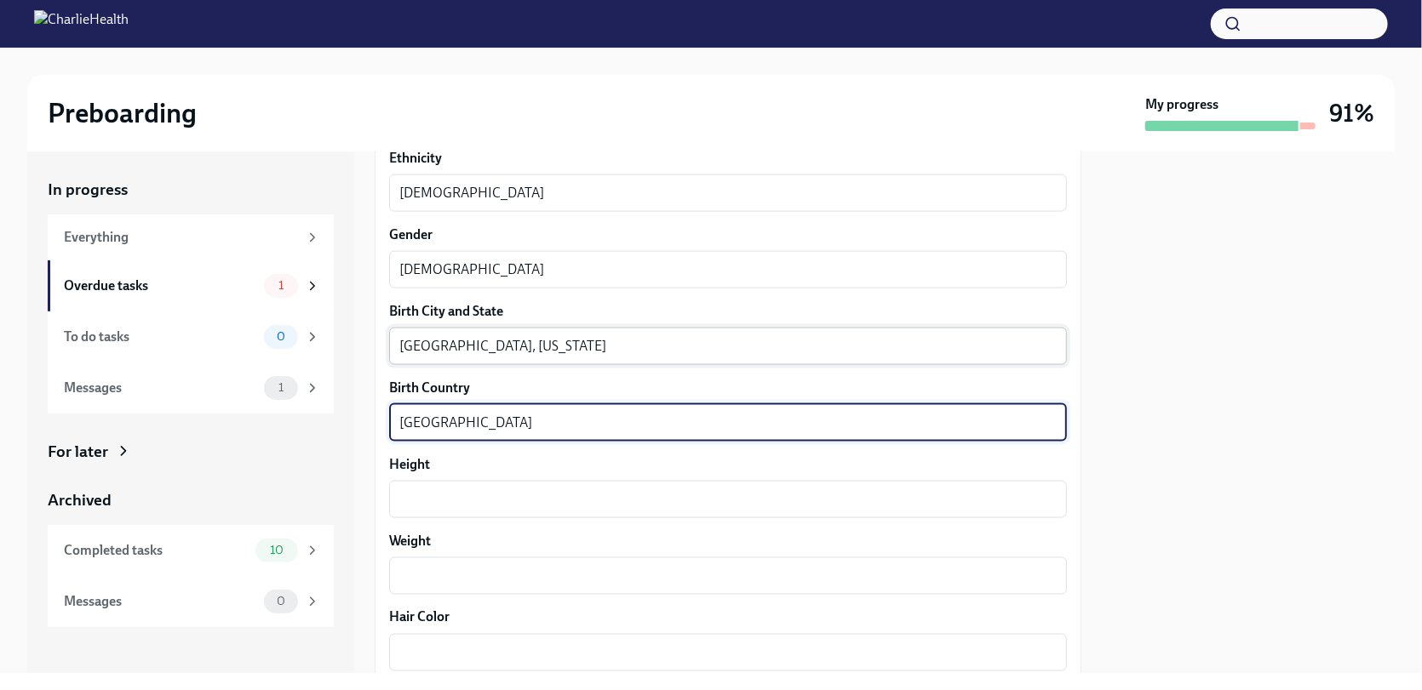
type textarea "[GEOGRAPHIC_DATA]"
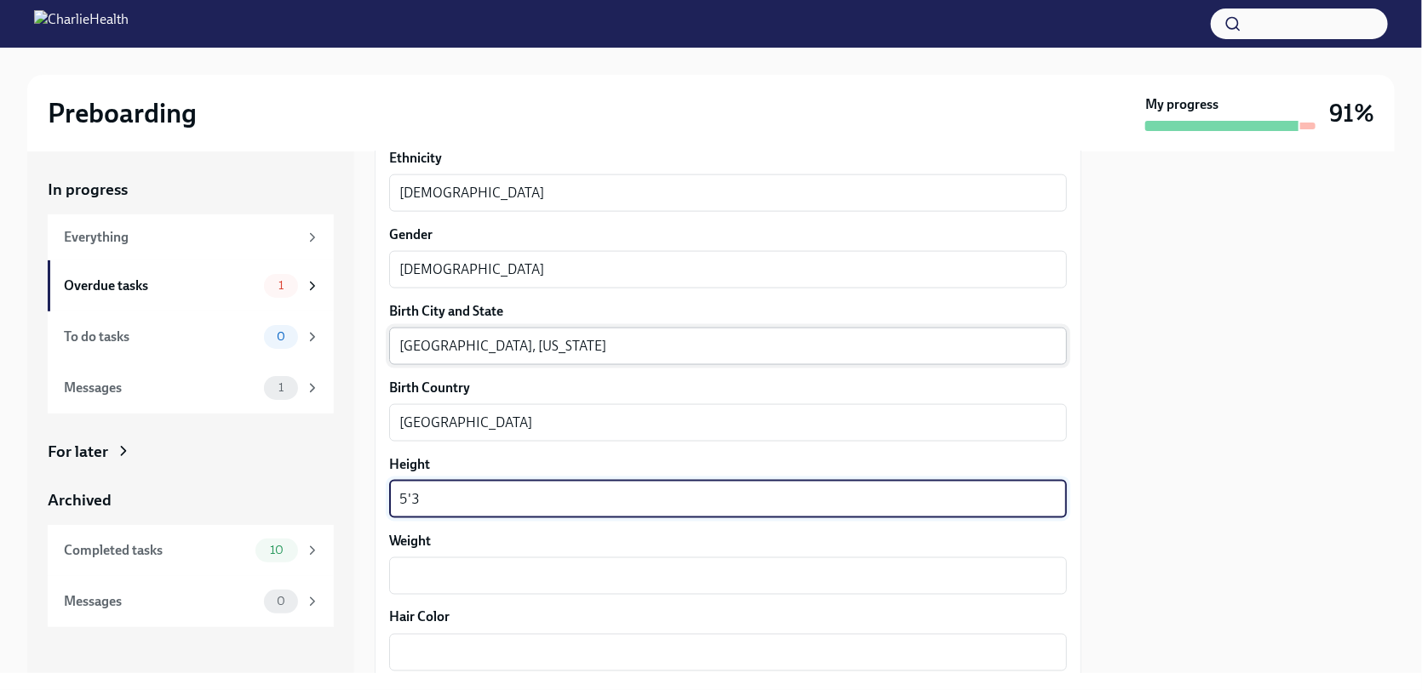
type textarea "5'3"
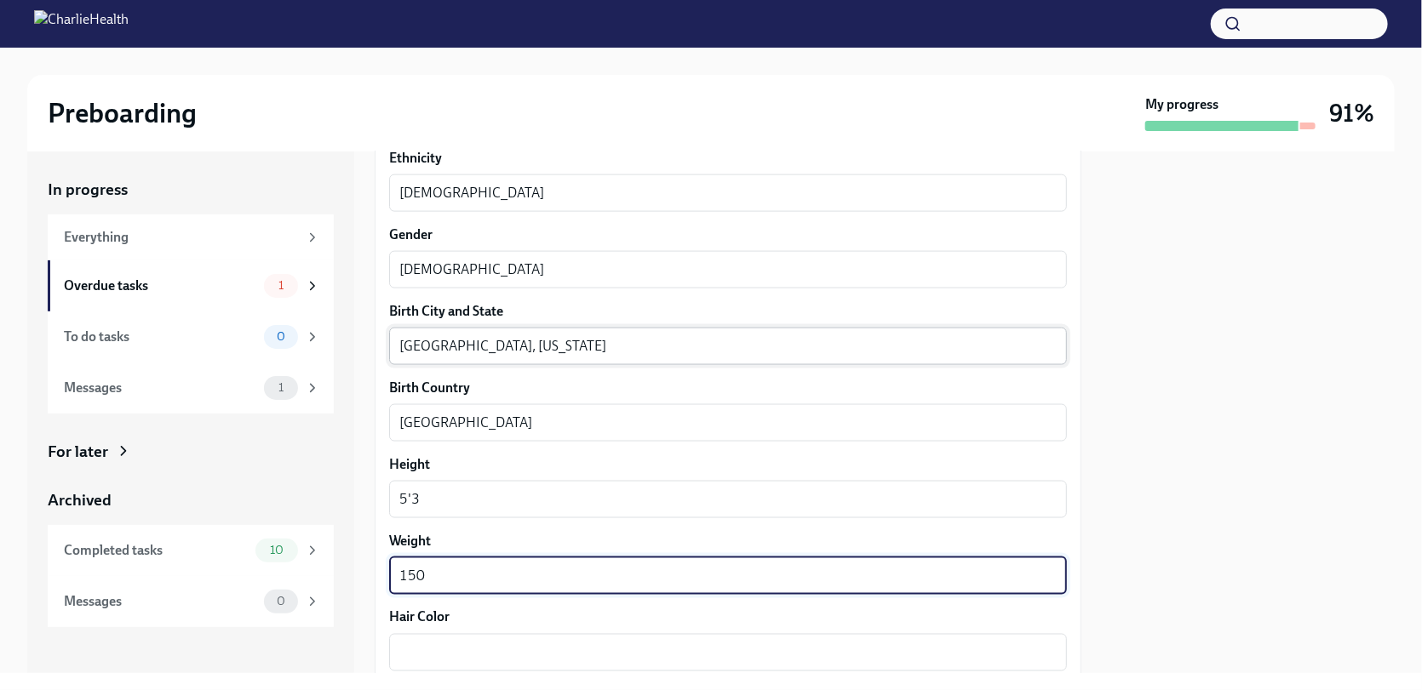
type textarea "150"
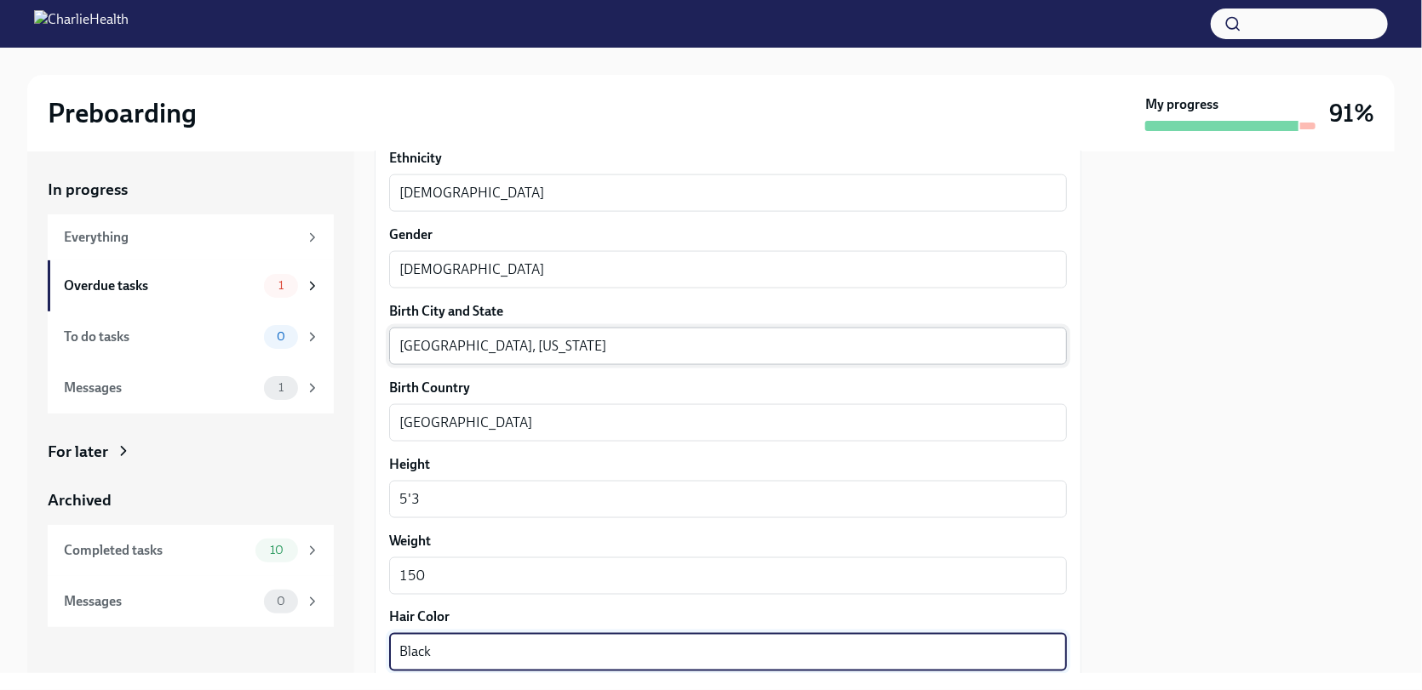
type textarea "Black"
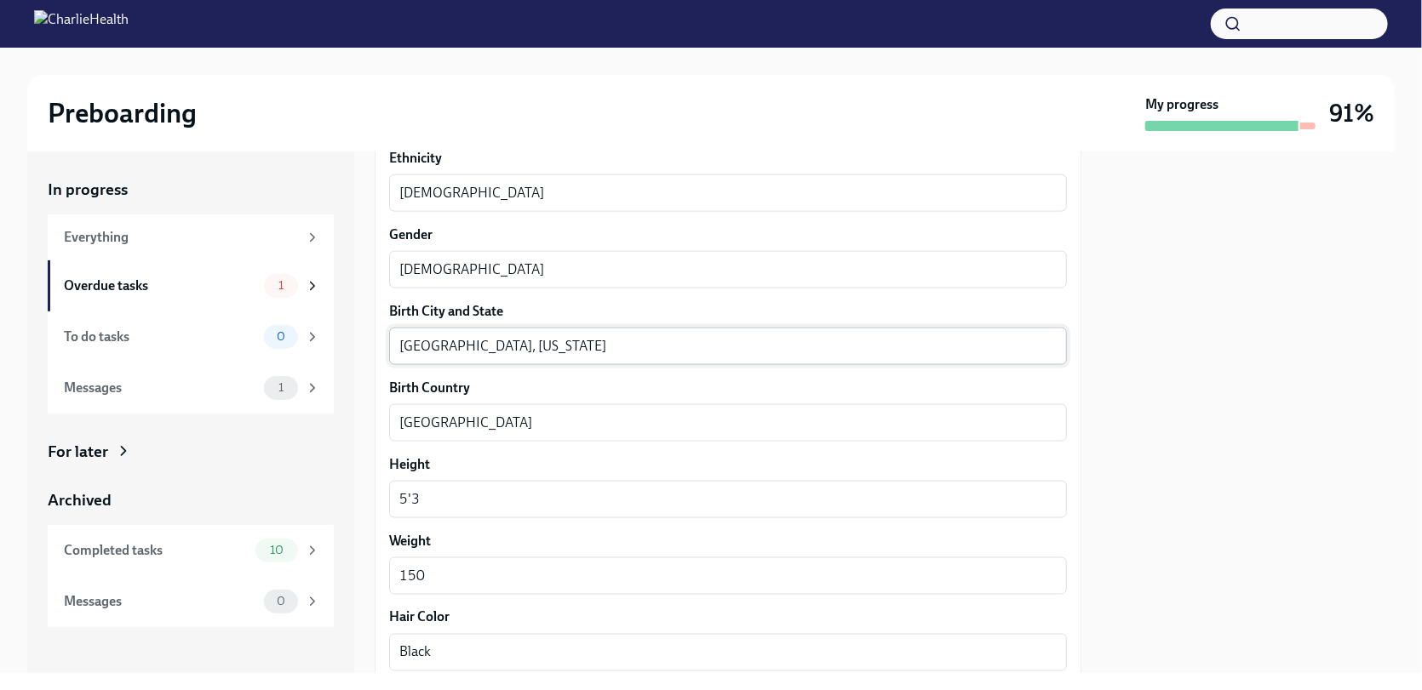
scroll to position [1508, 0]
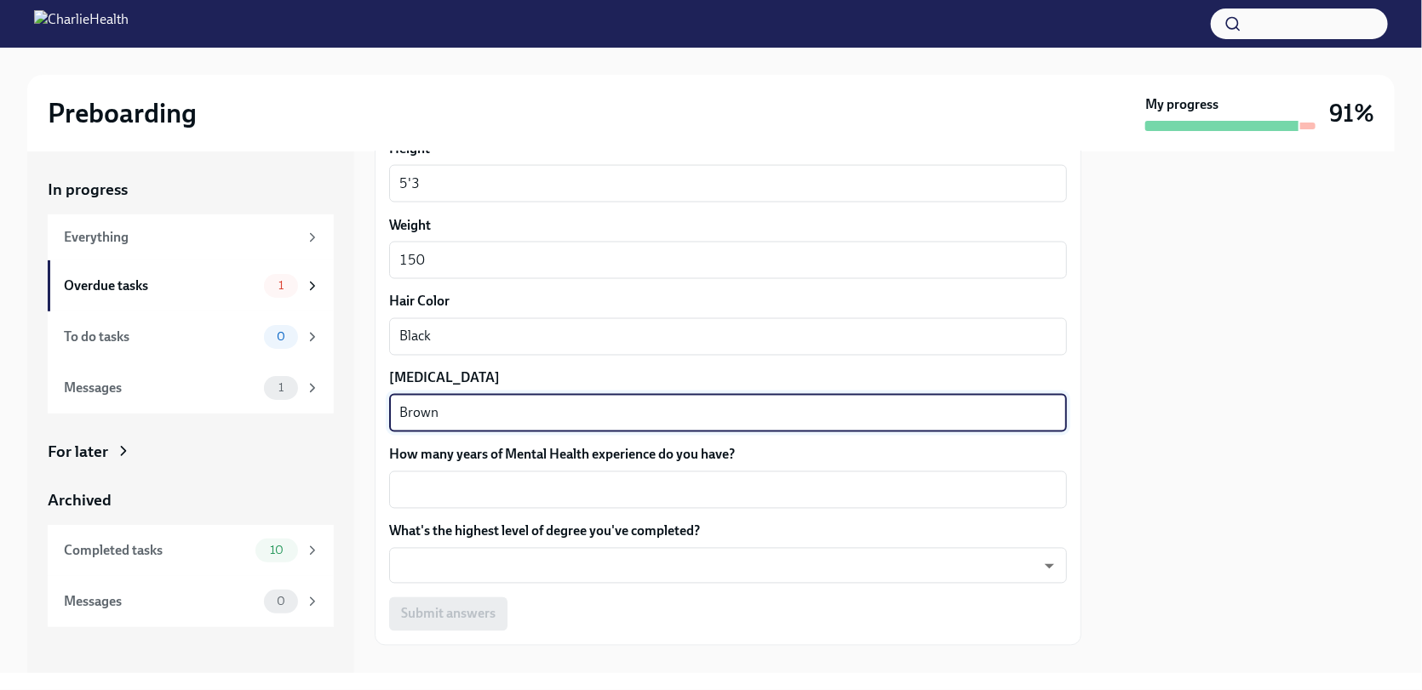
type textarea "Brown"
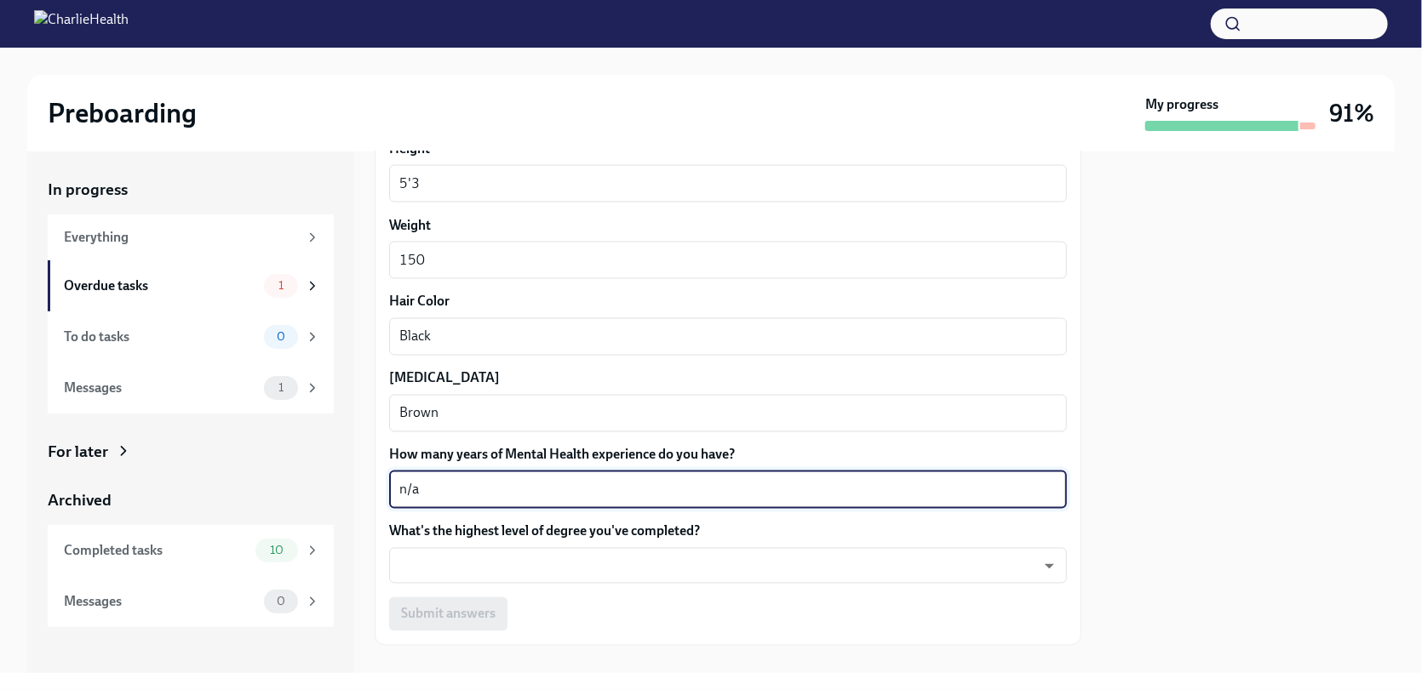
type textarea "n/a"
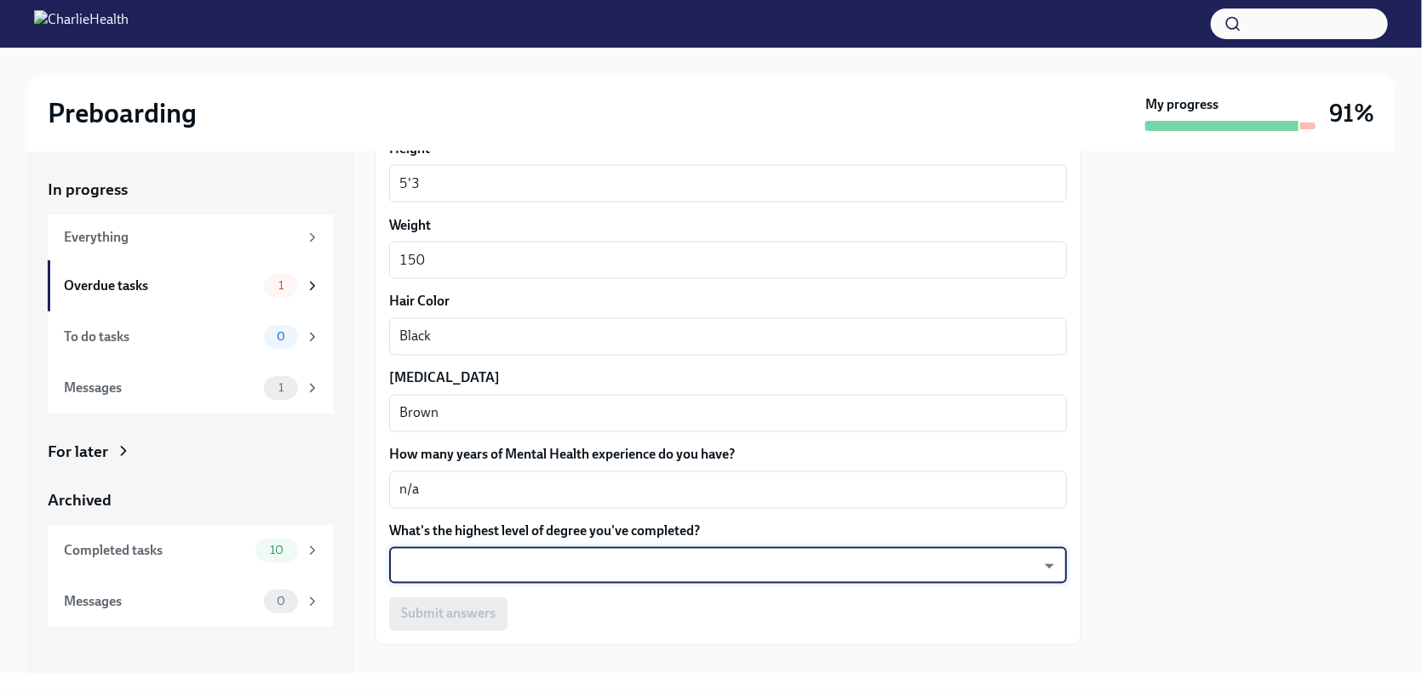
click at [544, 564] on body "Preboarding My progress 91% In progress Everything Overdue tasks 1 To do tasks …" at bounding box center [711, 345] width 1422 height 690
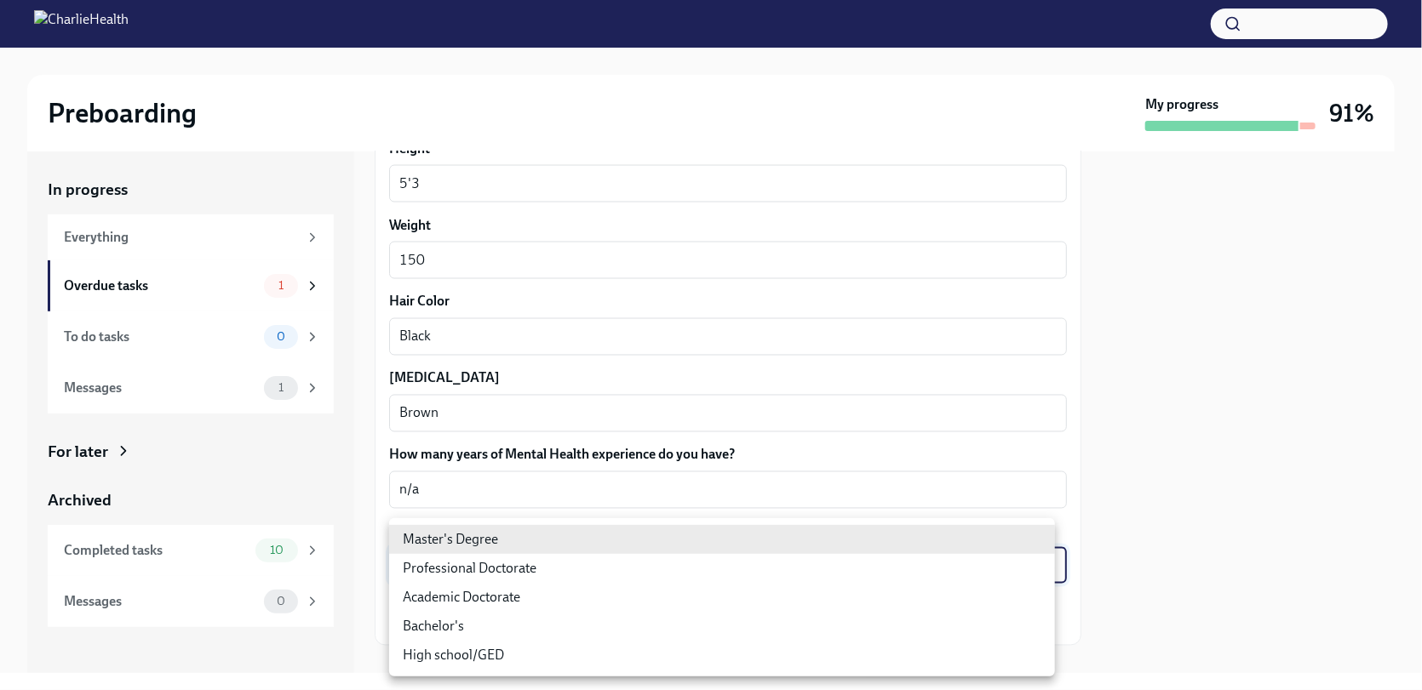
click at [510, 641] on li "High school/GED" at bounding box center [722, 655] width 666 height 29
type input "30XAMbLYA"
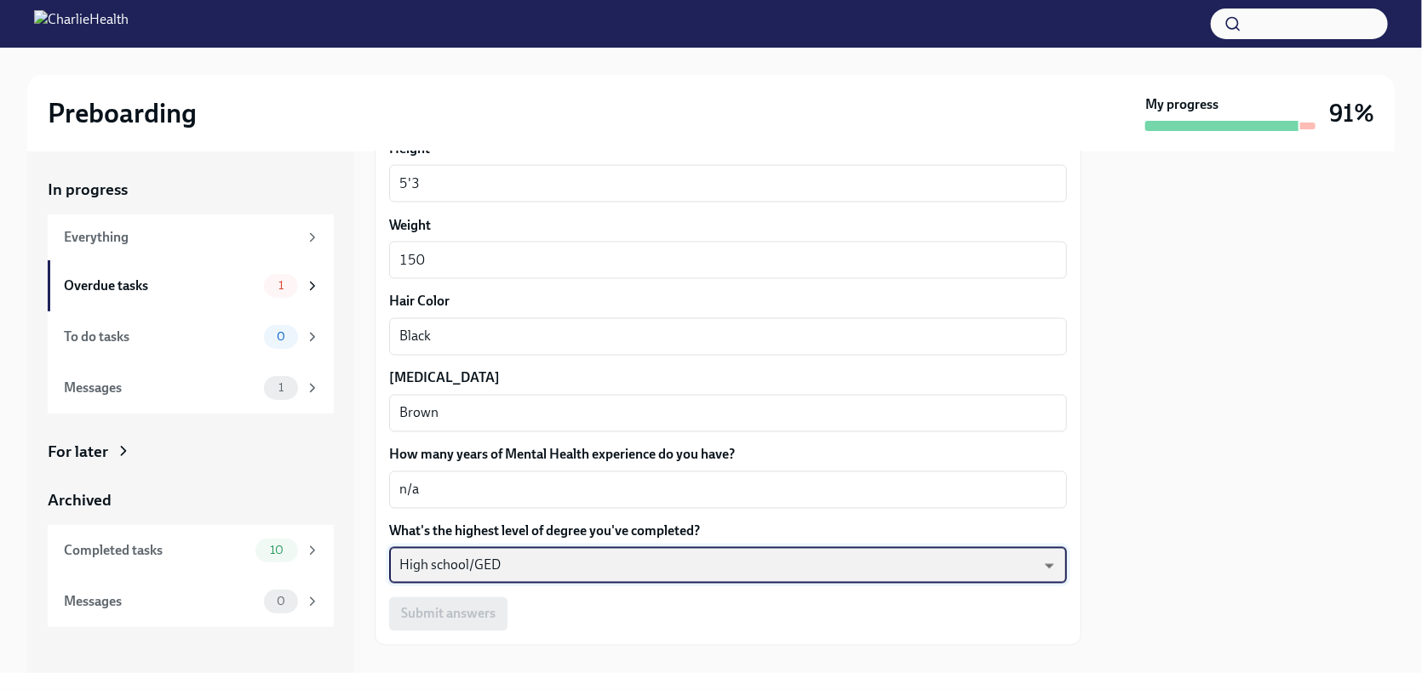
scroll to position [1533, 0]
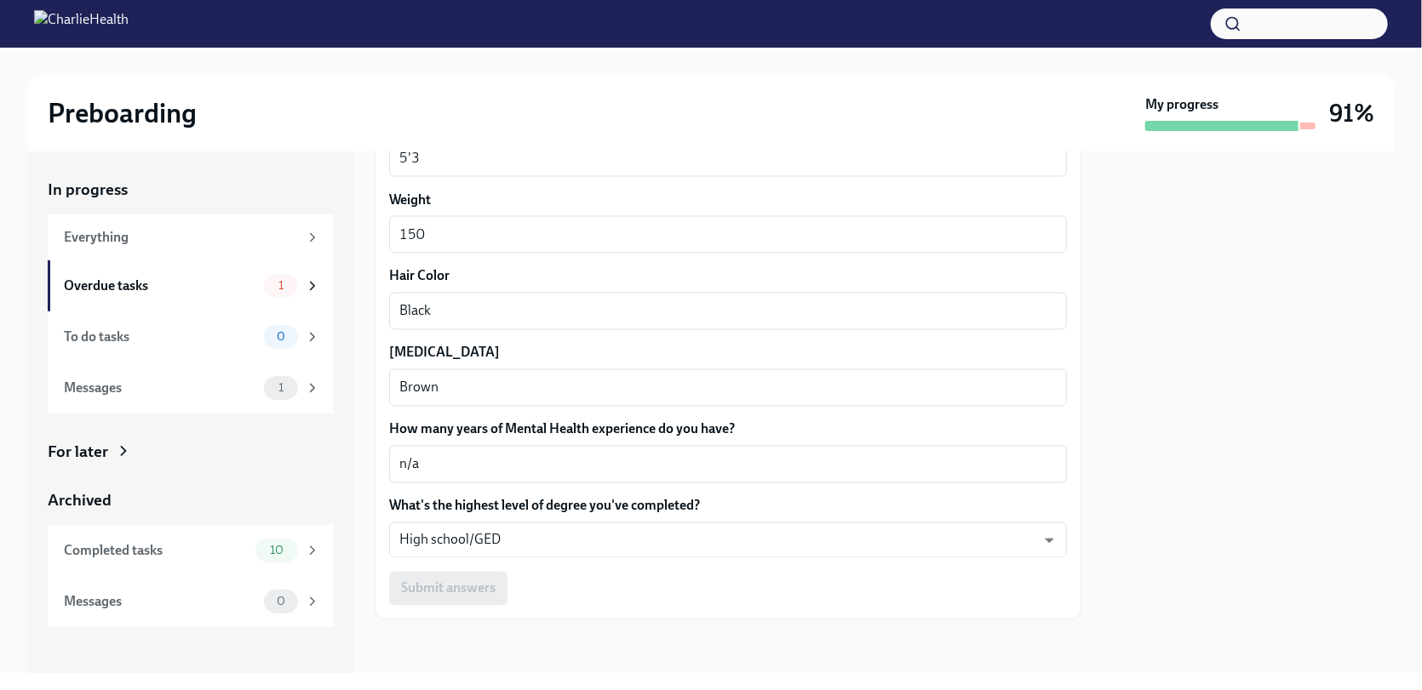
click at [468, 577] on div "Submit answers" at bounding box center [728, 589] width 678 height 34
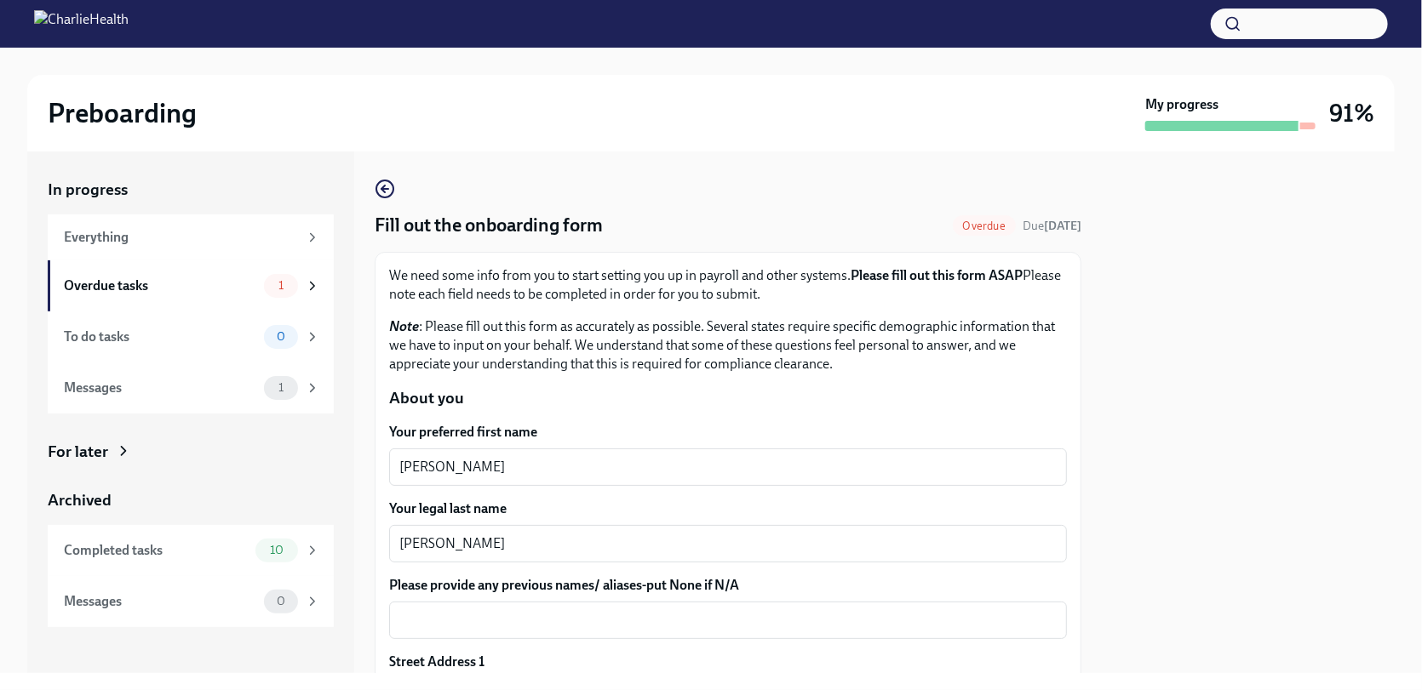
scroll to position [170, 0]
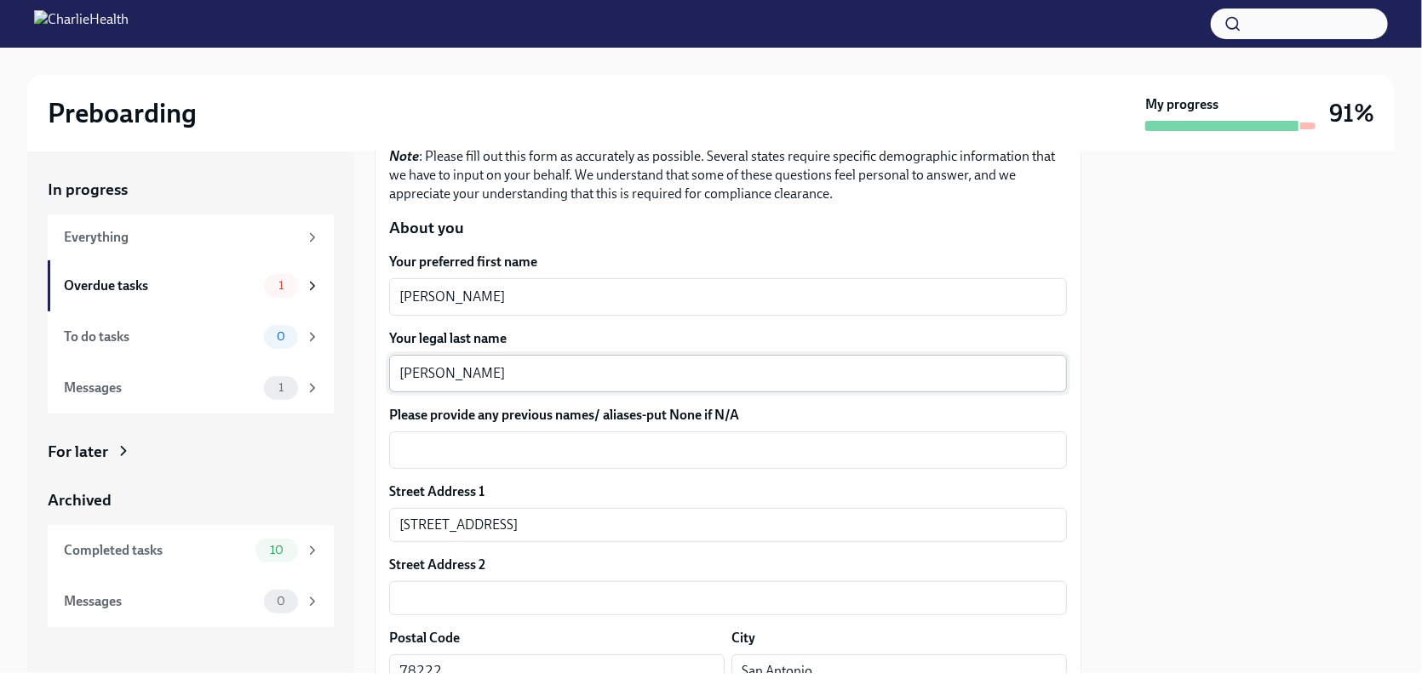
click at [454, 381] on textarea "[PERSON_NAME]" at bounding box center [727, 374] width 657 height 20
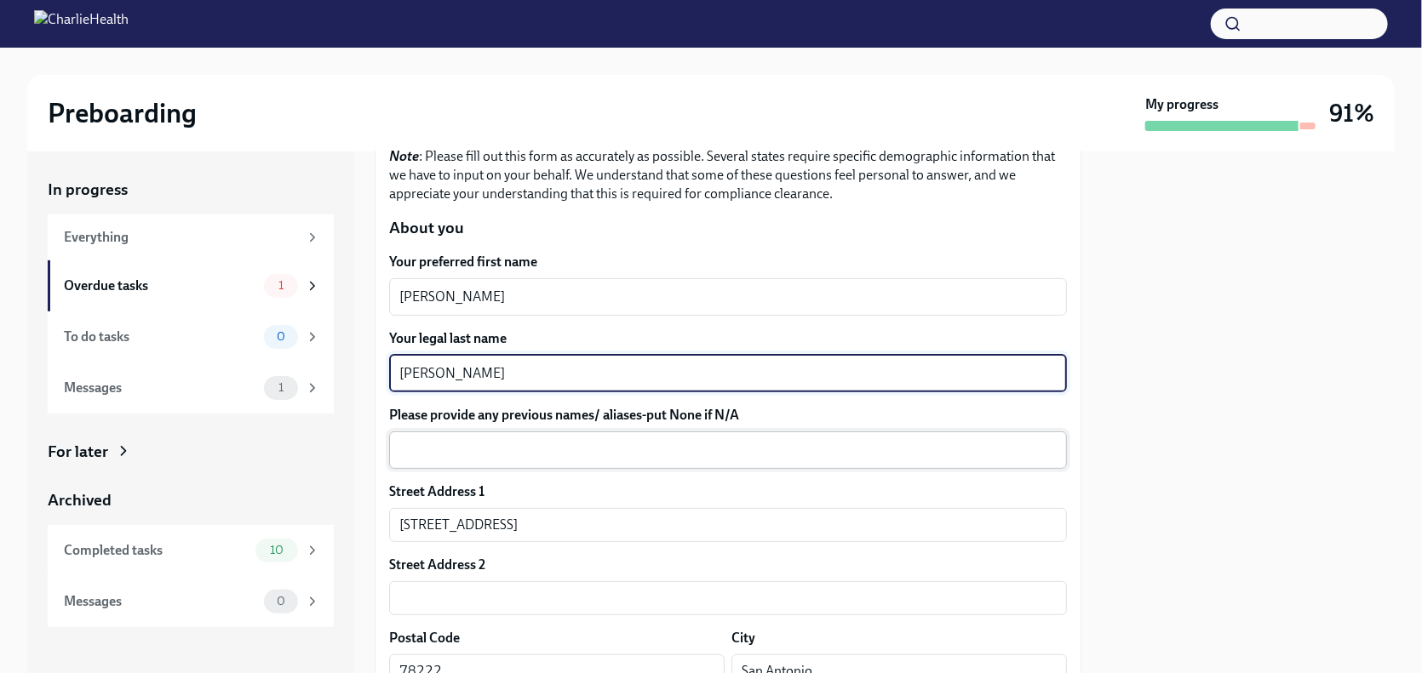
click at [584, 442] on textarea "Please provide any previous names/ aliases-put None if N/A" at bounding box center [727, 450] width 657 height 20
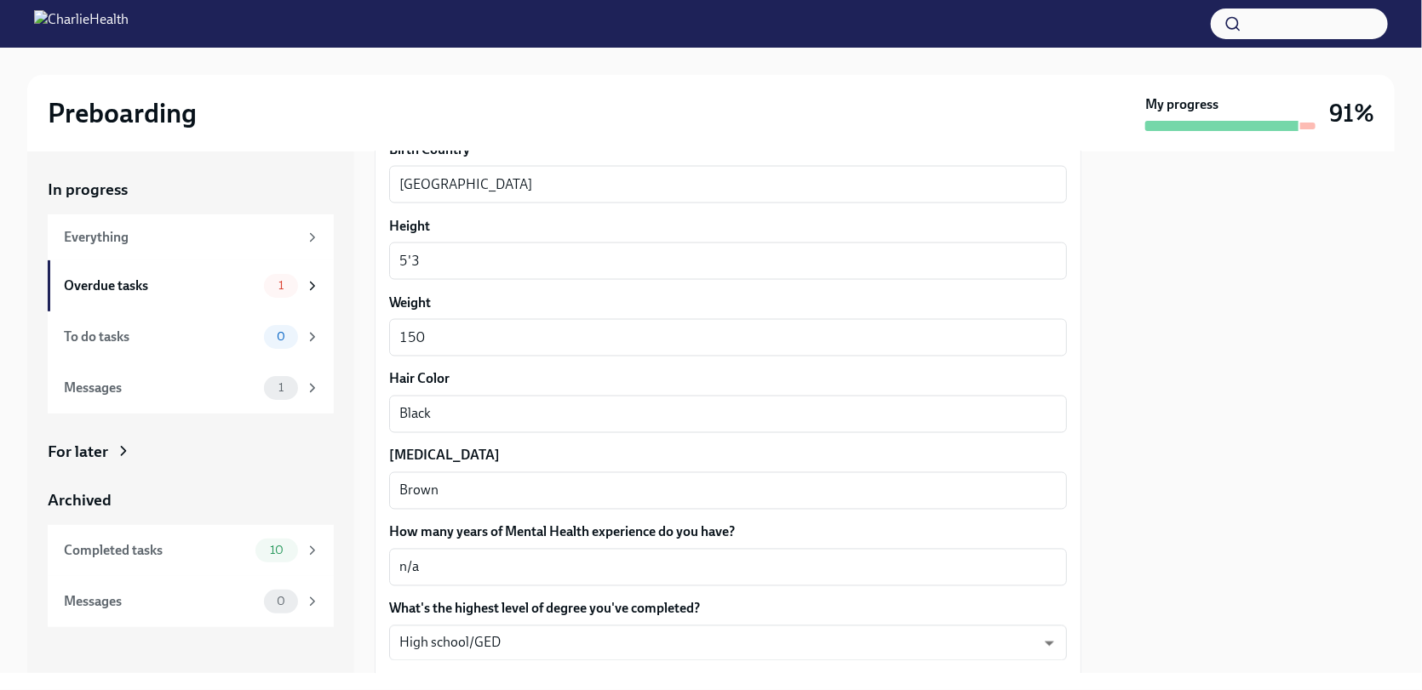
scroll to position [1533, 0]
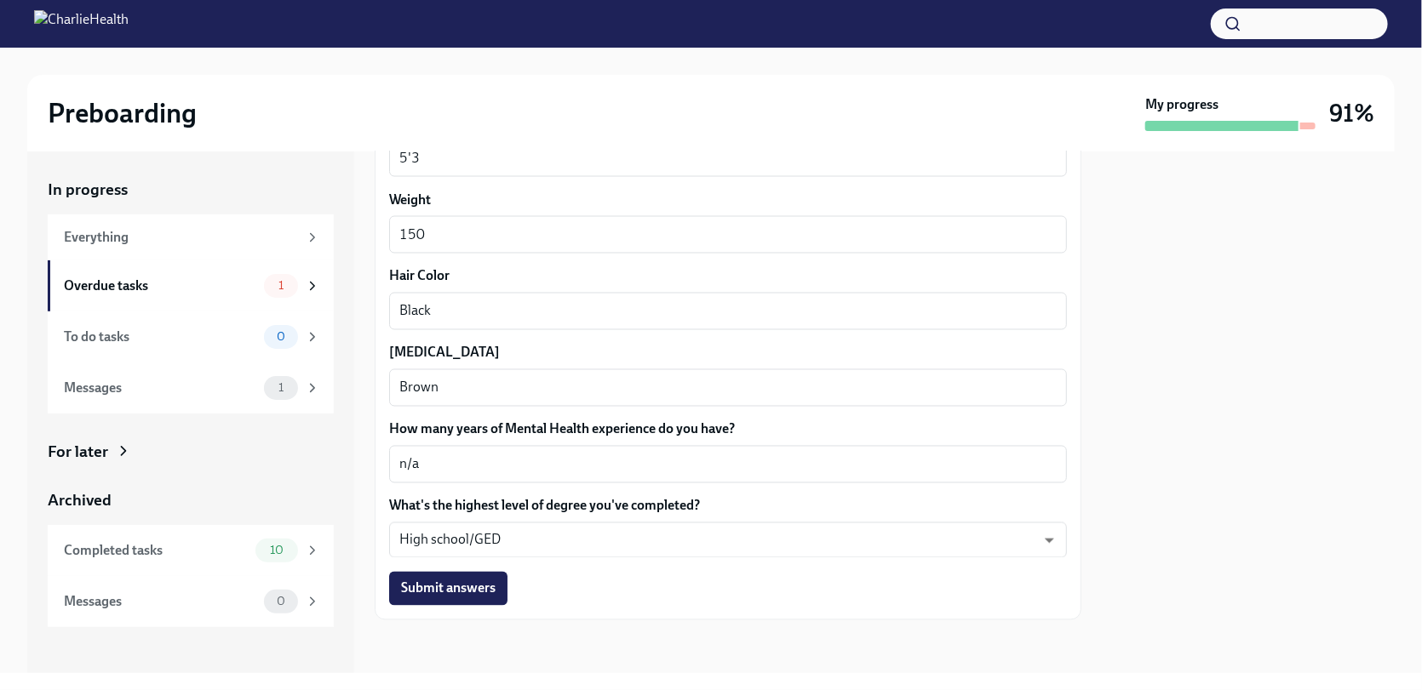
type textarea "N/A"
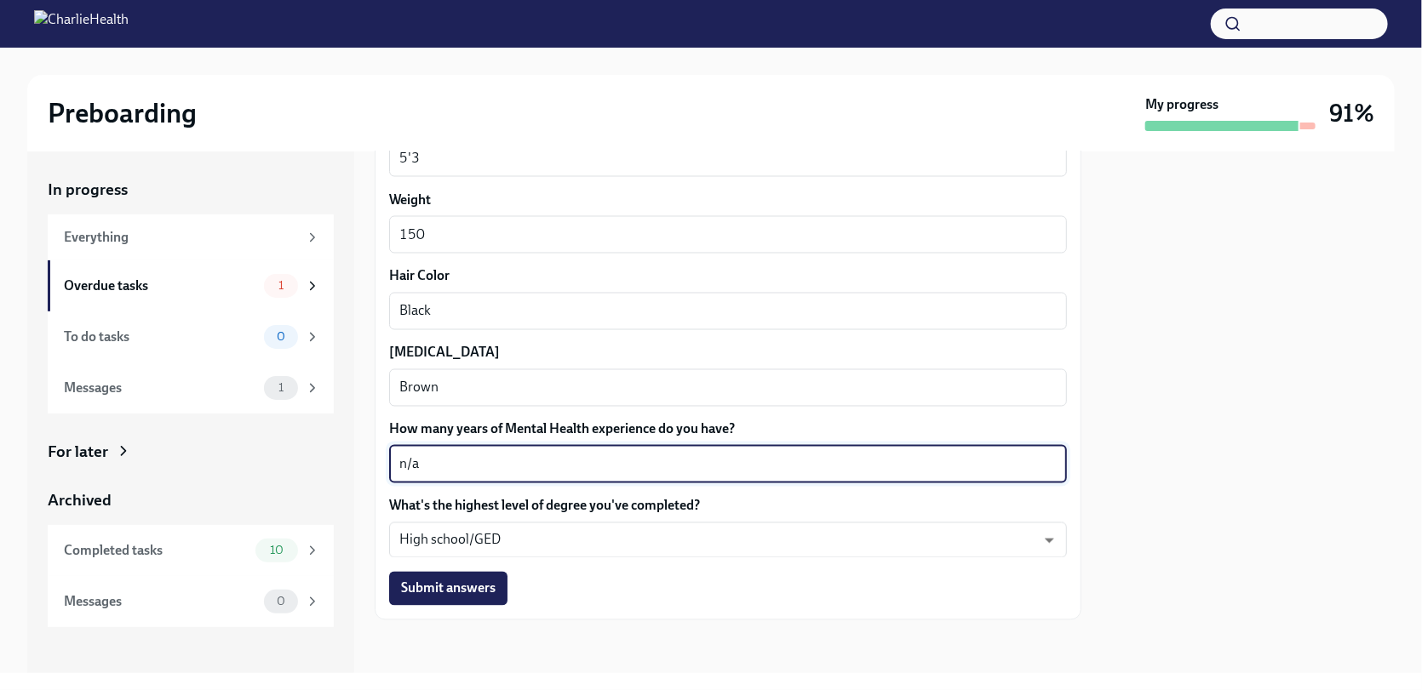
drag, startPoint x: 377, startPoint y: 460, endPoint x: 335, endPoint y: 469, distance: 43.6
click at [335, 469] on div "In progress Everything Overdue tasks 1 To do tasks 0 Messages 1 For later Archi…" at bounding box center [710, 413] width 1367 height 522
type textarea "N/A"
click at [448, 583] on span "Submit answers" at bounding box center [448, 589] width 95 height 17
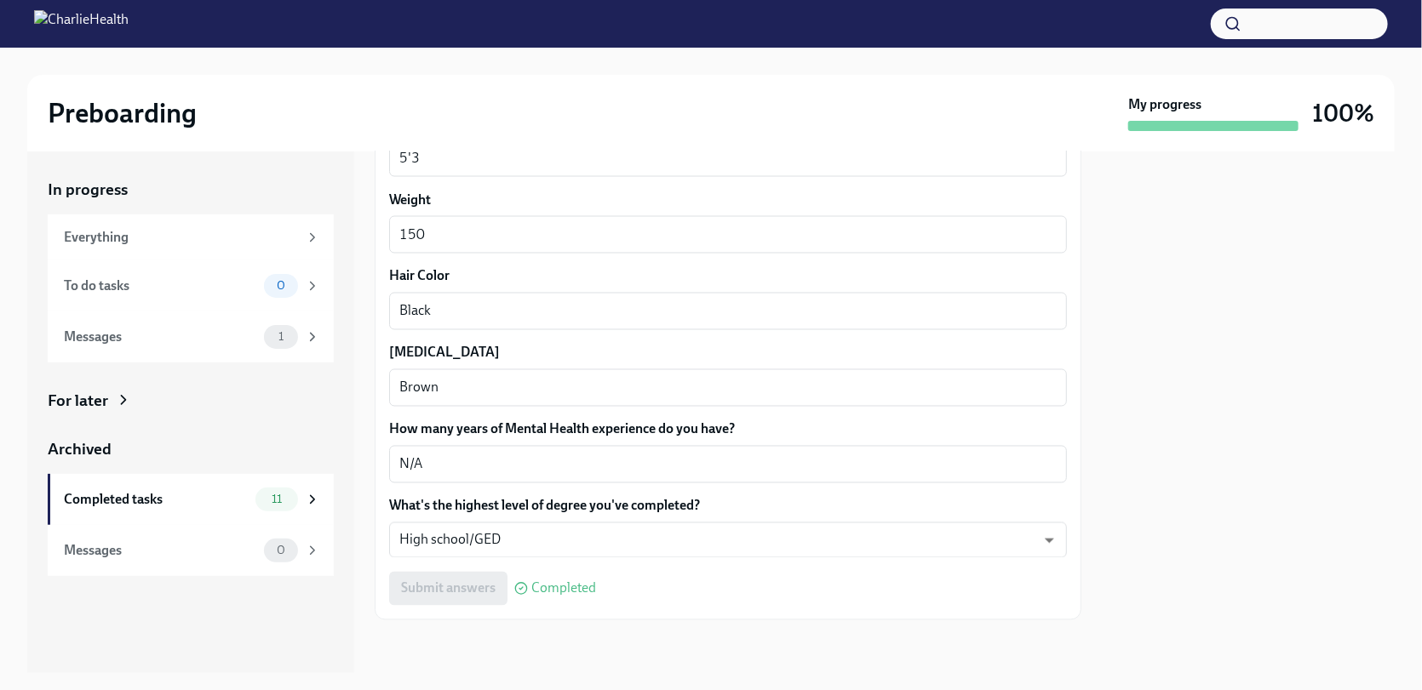
click at [1310, 405] on div at bounding box center [1248, 413] width 293 height 522
click at [159, 353] on div "Messages 1" at bounding box center [191, 337] width 286 height 51
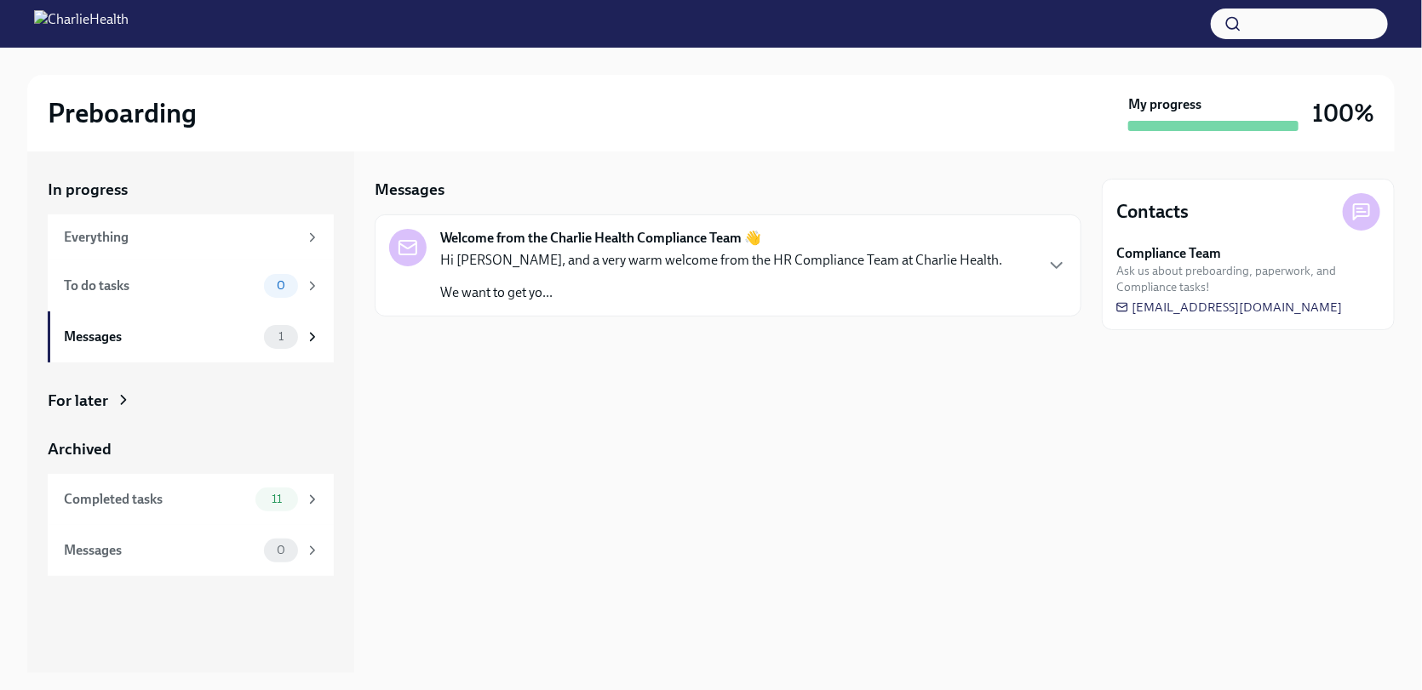
click at [702, 281] on div "Hi [PERSON_NAME], and a very warm welcome from the HR Compliance Team at Charli…" at bounding box center [721, 276] width 562 height 51
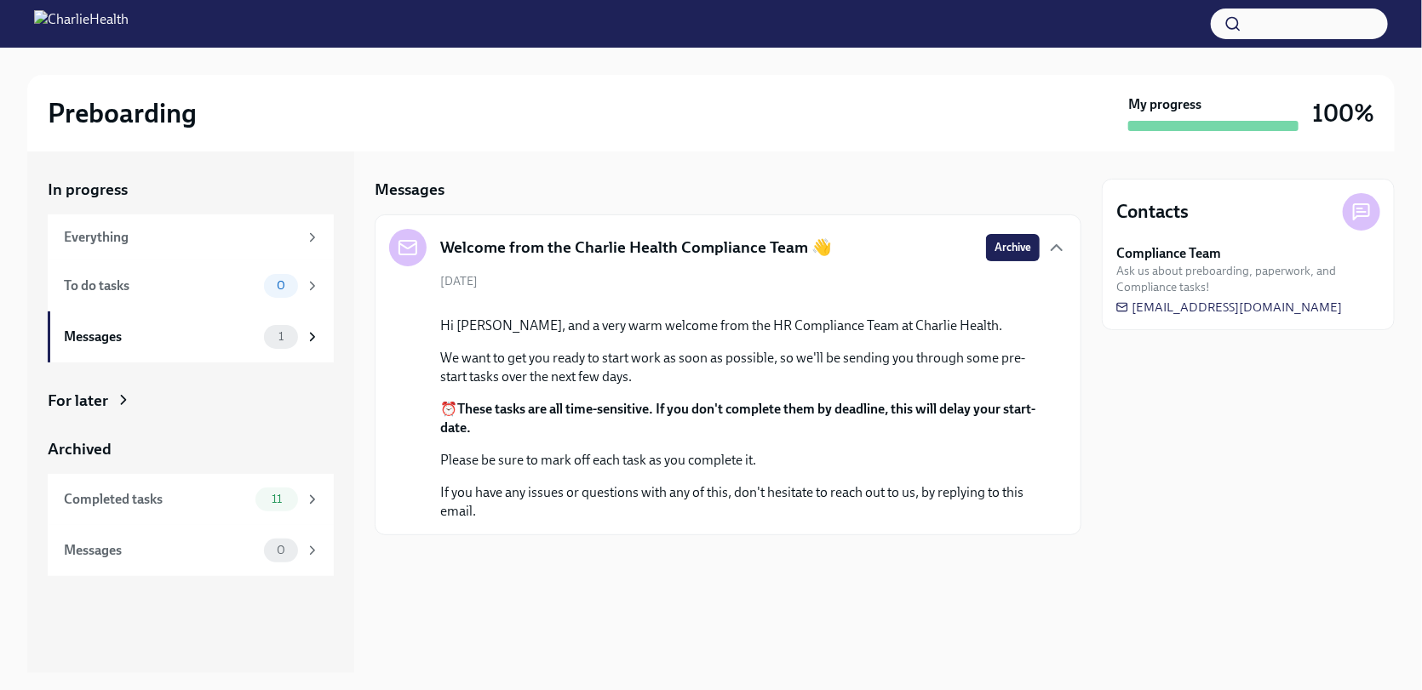
scroll to position [84, 0]
click at [155, 335] on div "Messages" at bounding box center [160, 337] width 193 height 19
click at [147, 482] on div "Completed tasks 11" at bounding box center [191, 499] width 286 height 51
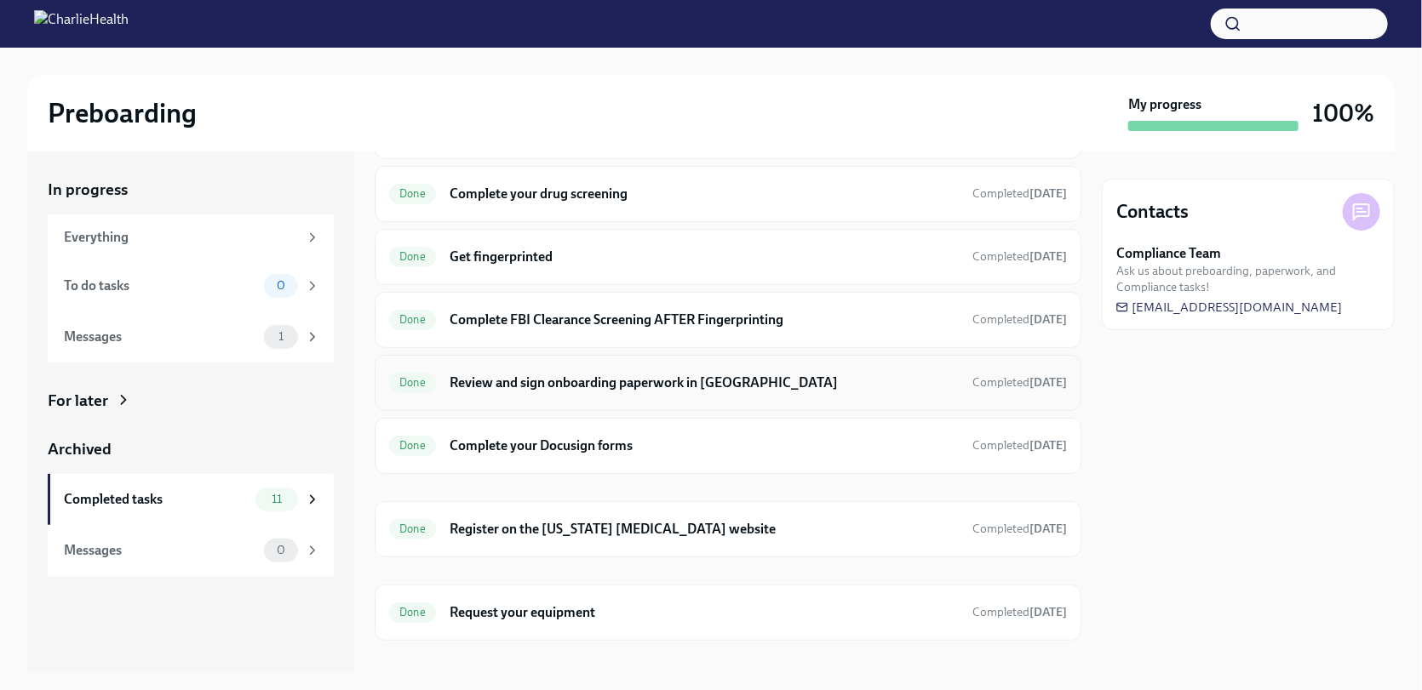
scroll to position [318, 0]
